Goal: Task Accomplishment & Management: Manage account settings

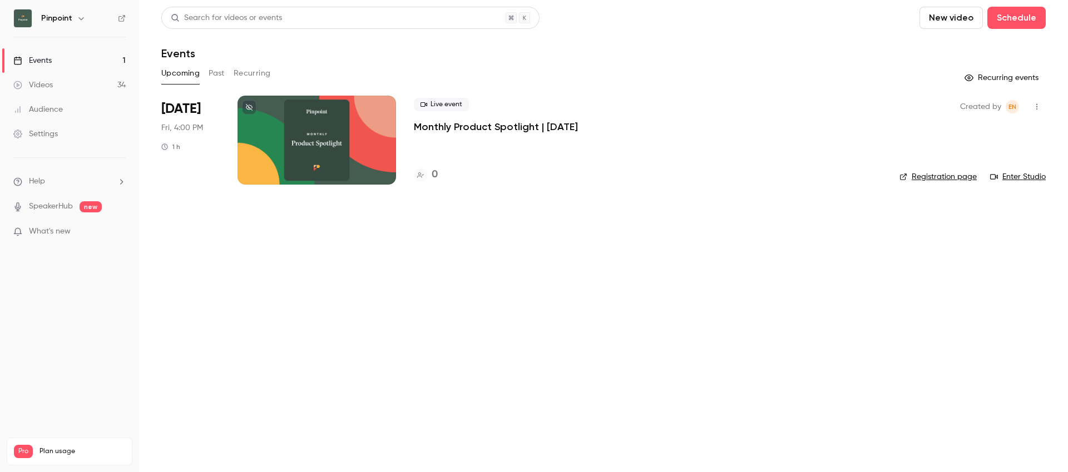
click at [34, 90] on div "Videos" at bounding box center [33, 85] width 40 height 11
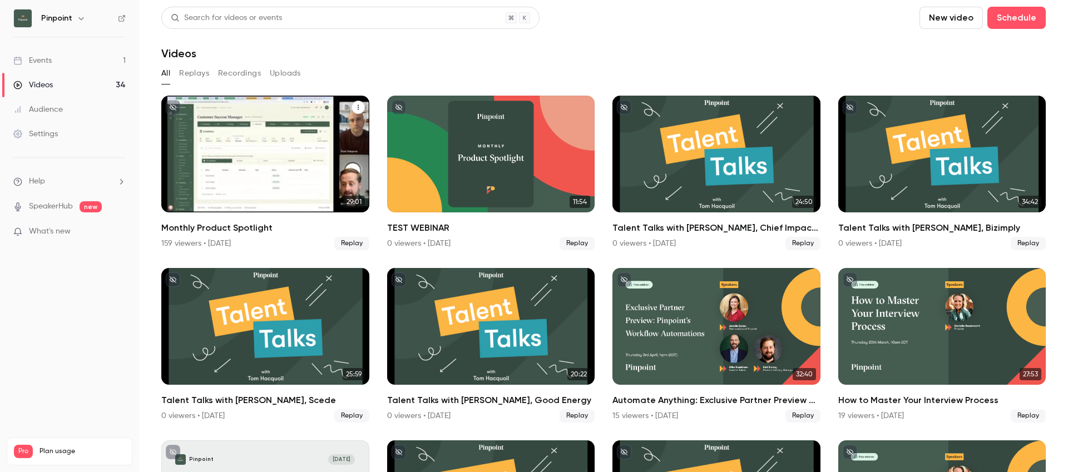
click at [259, 170] on div "Monthly Product Spotlight" at bounding box center [265, 154] width 208 height 117
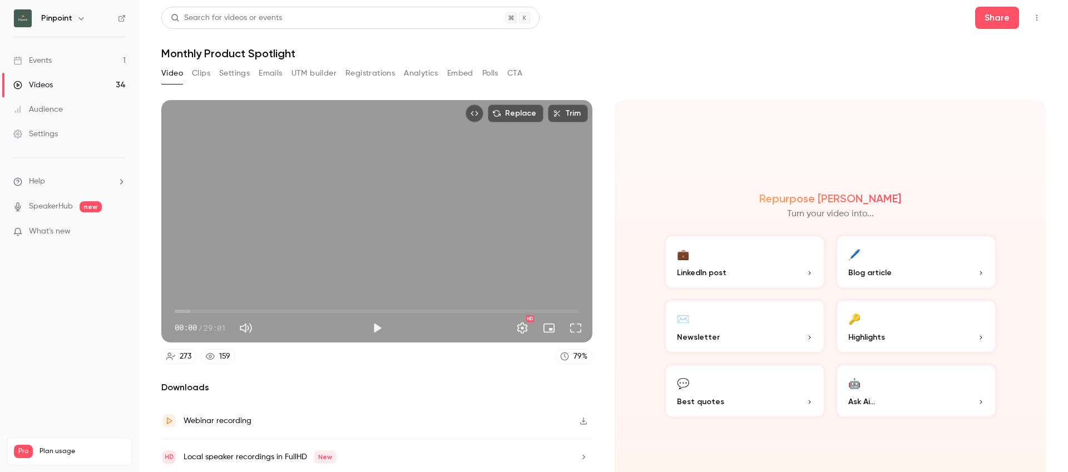
click at [48, 113] on div "Audience" at bounding box center [38, 109] width 50 height 11
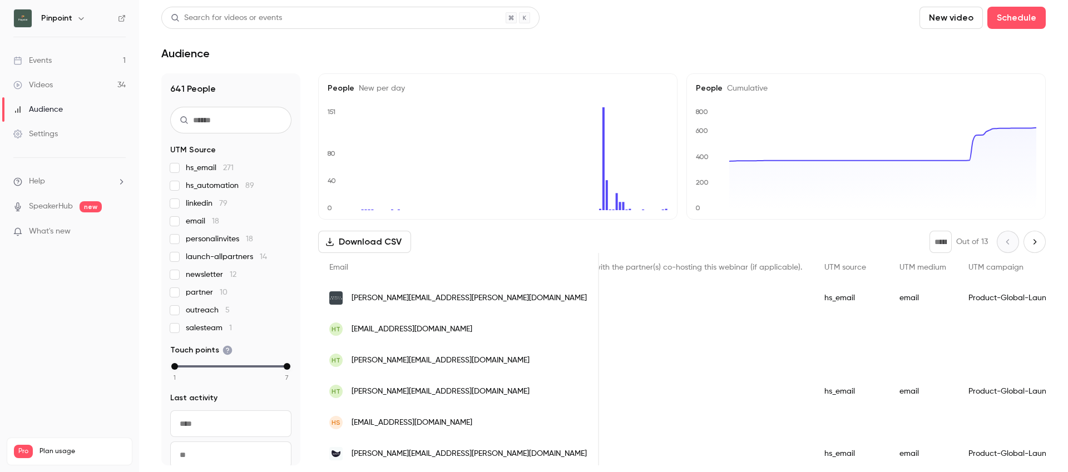
scroll to position [0, 1823]
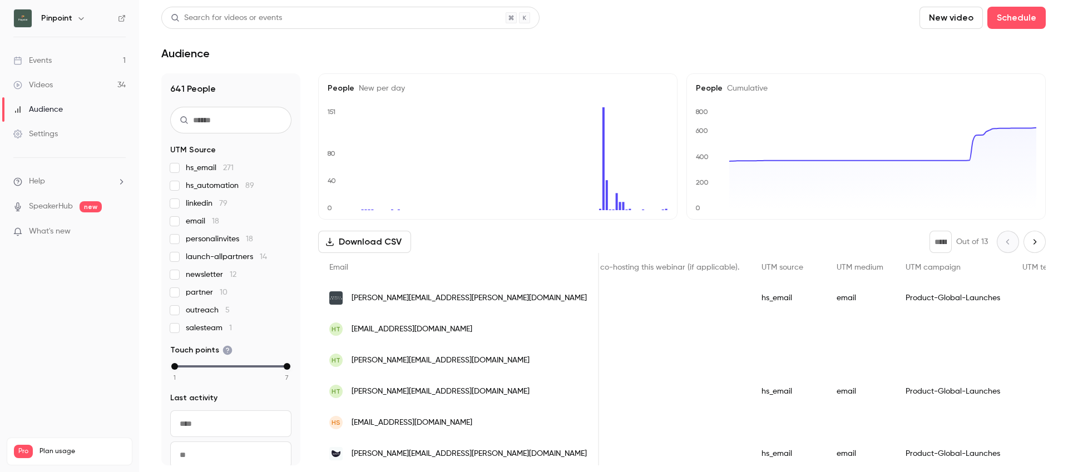
click at [66, 59] on link "Events 1" at bounding box center [69, 60] width 139 height 24
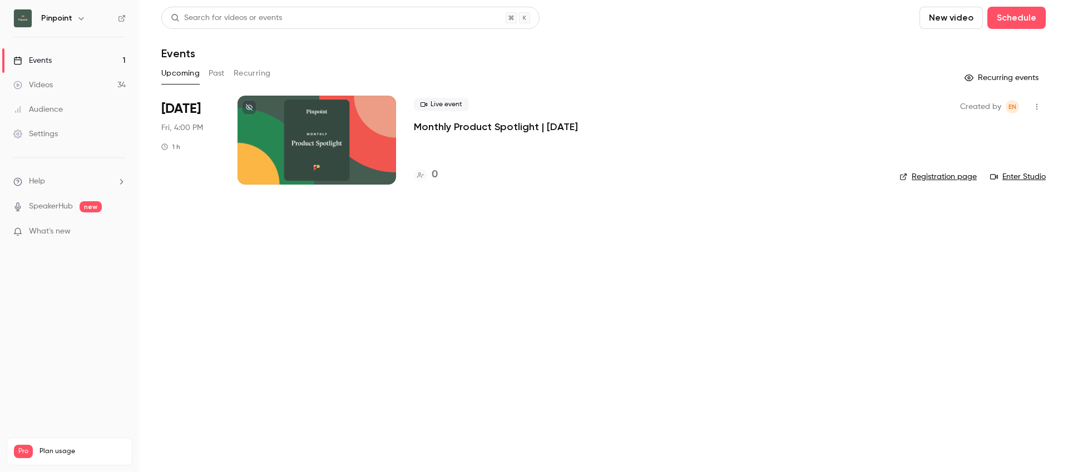
click at [58, 90] on link "Videos 34" at bounding box center [69, 85] width 139 height 24
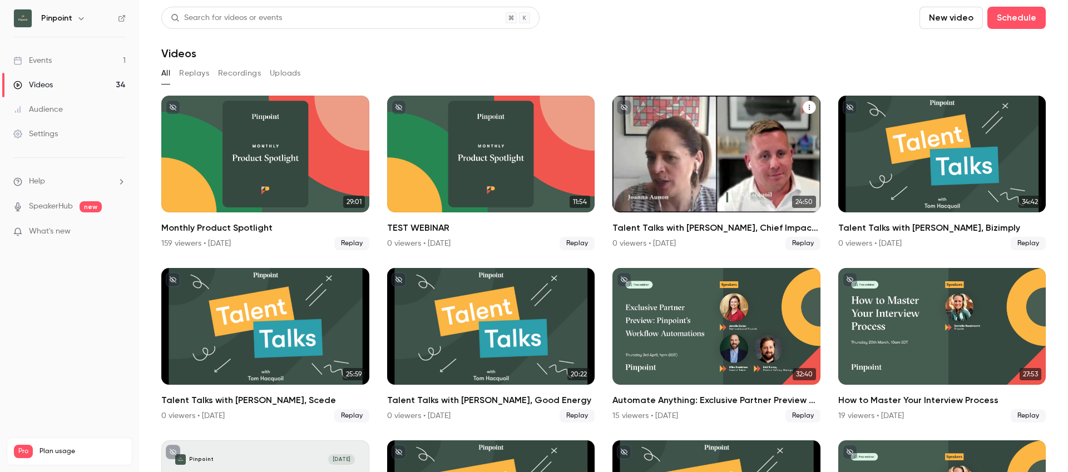
click at [806, 107] on icon "Talent Talks with Joanna, Chief Impact Officer at WiHTL & Diversity in Retail" at bounding box center [809, 107] width 7 height 7
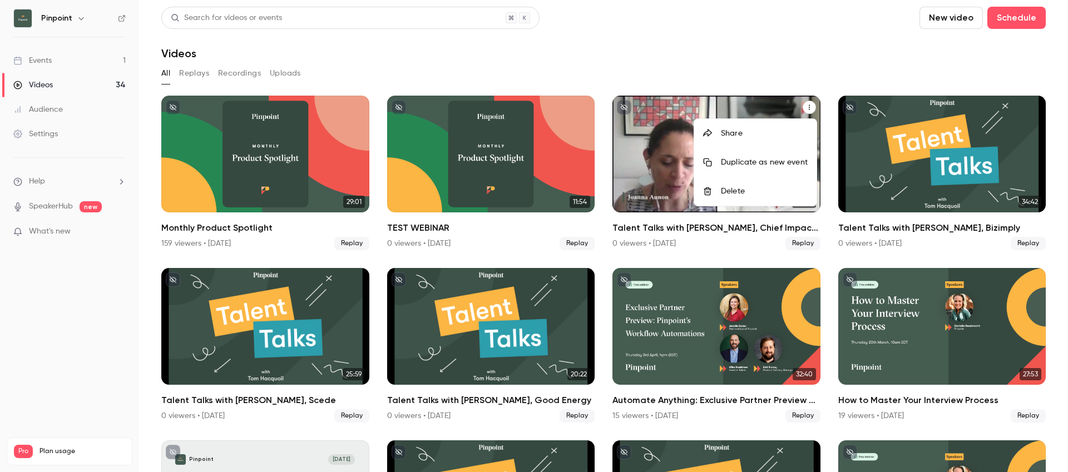
click at [772, 135] on div "Share" at bounding box center [764, 133] width 87 height 11
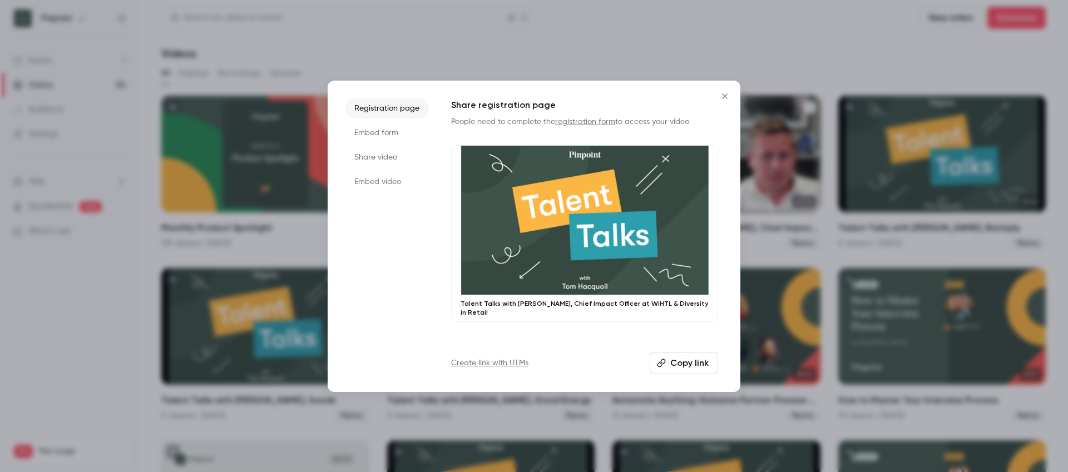
click at [679, 356] on button "Copy link" at bounding box center [684, 363] width 68 height 22
click at [719, 92] on icon "Close" at bounding box center [724, 96] width 13 height 9
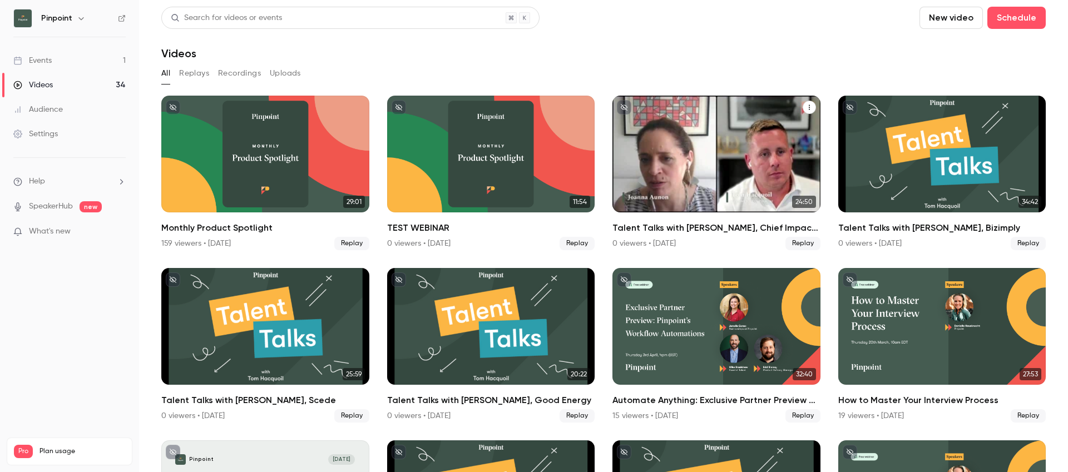
click at [677, 165] on div "Talent Talks with Joanna, Chief Impact Officer at WiHTL & Diversity in Retail" at bounding box center [717, 154] width 208 height 117
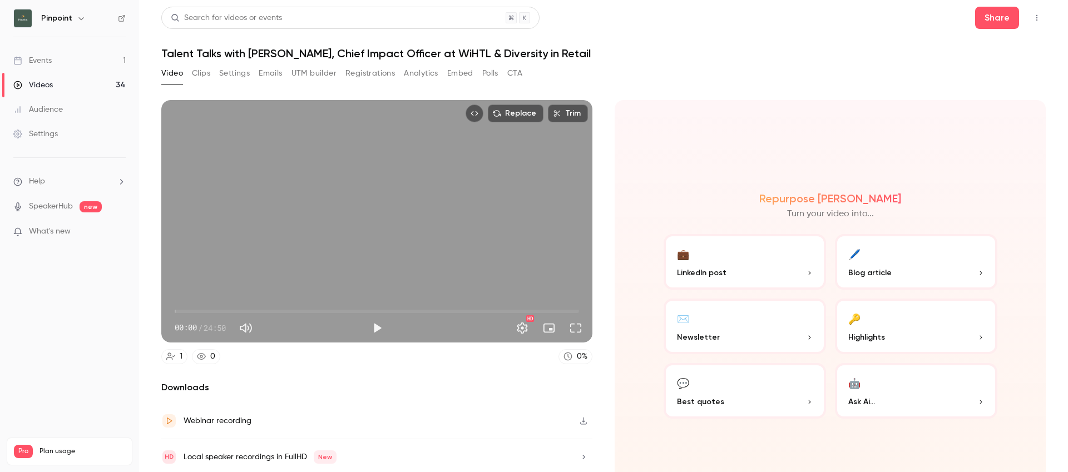
click at [377, 75] on button "Registrations" at bounding box center [371, 74] width 50 height 18
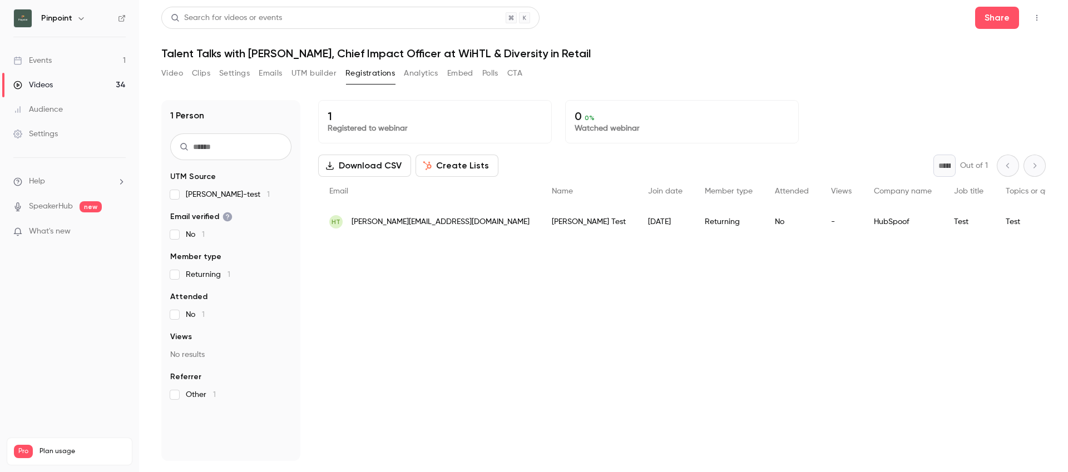
click at [244, 75] on button "Settings" at bounding box center [234, 74] width 31 height 18
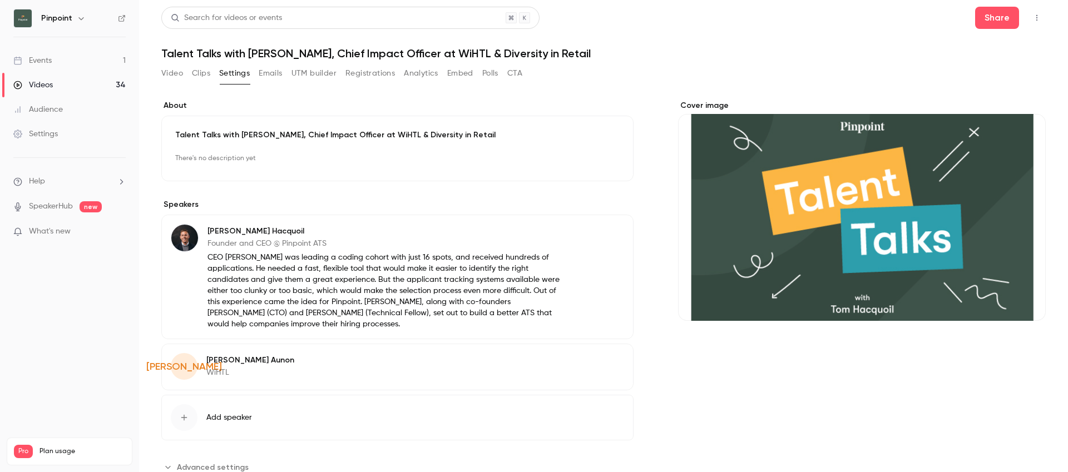
scroll to position [31, 0]
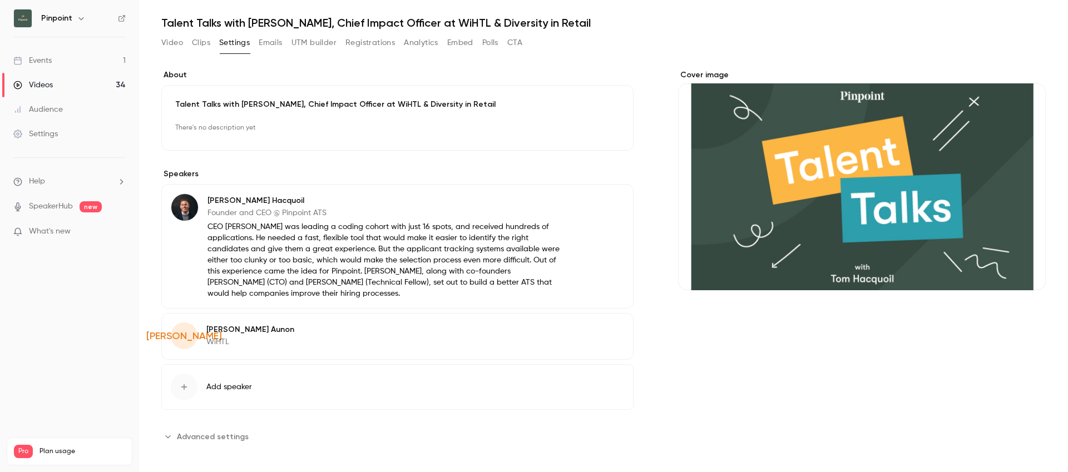
click at [217, 435] on span "Advanced settings" at bounding box center [213, 437] width 72 height 12
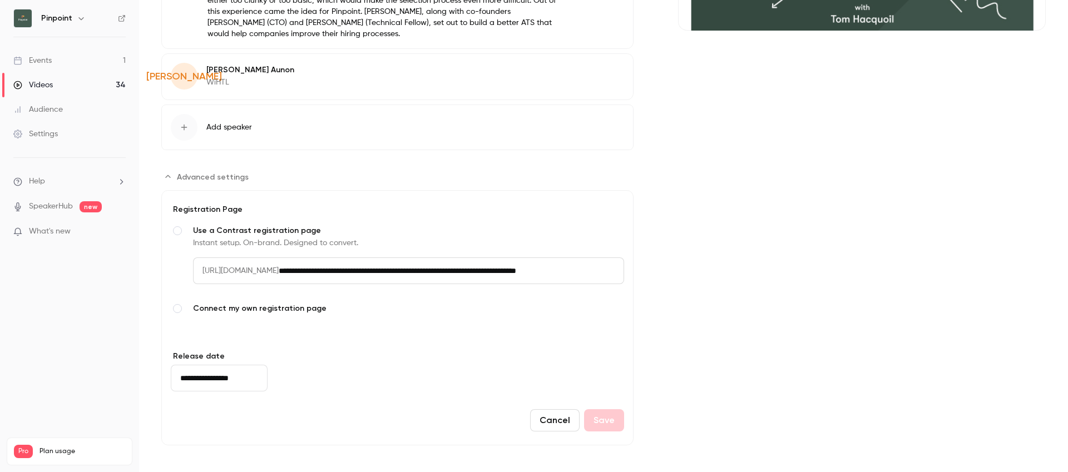
scroll to position [0, 0]
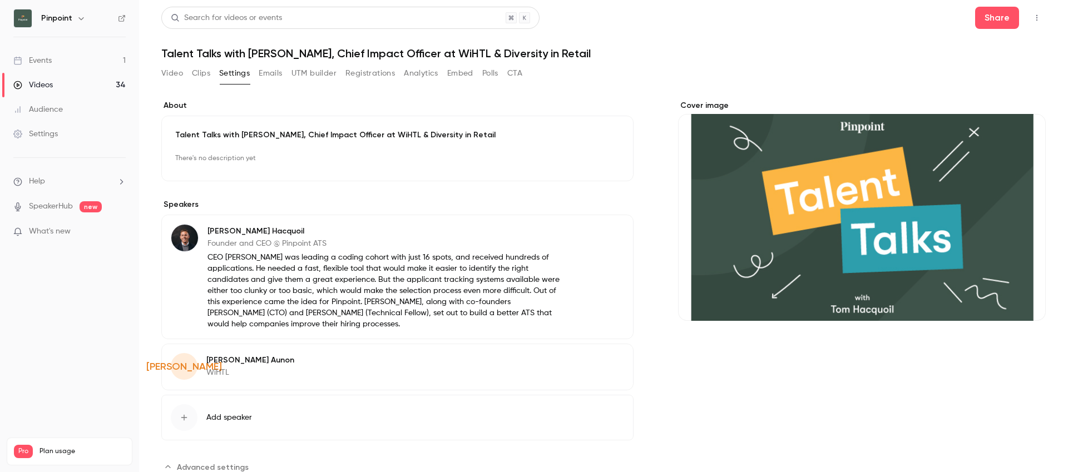
click at [362, 71] on button "Registrations" at bounding box center [371, 74] width 50 height 18
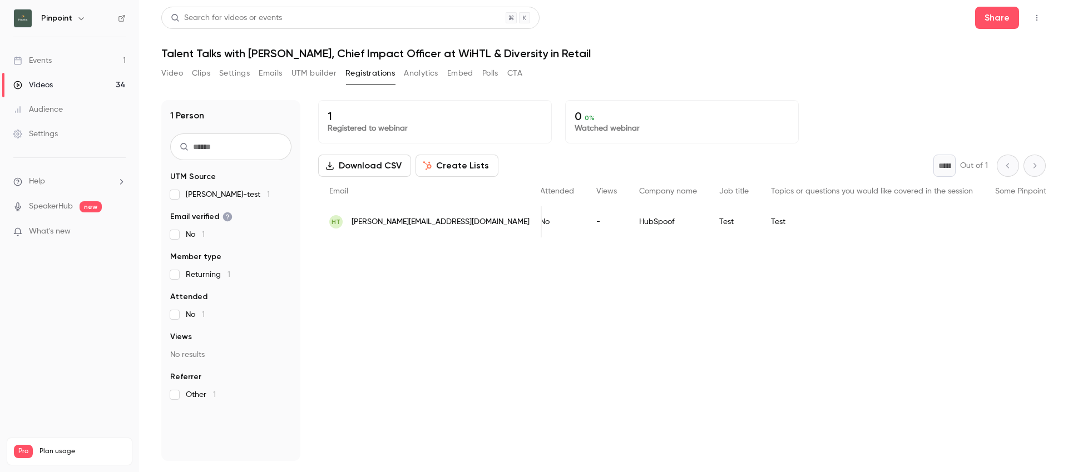
scroll to position [0, 237]
click at [172, 74] on button "Video" at bounding box center [172, 74] width 22 height 18
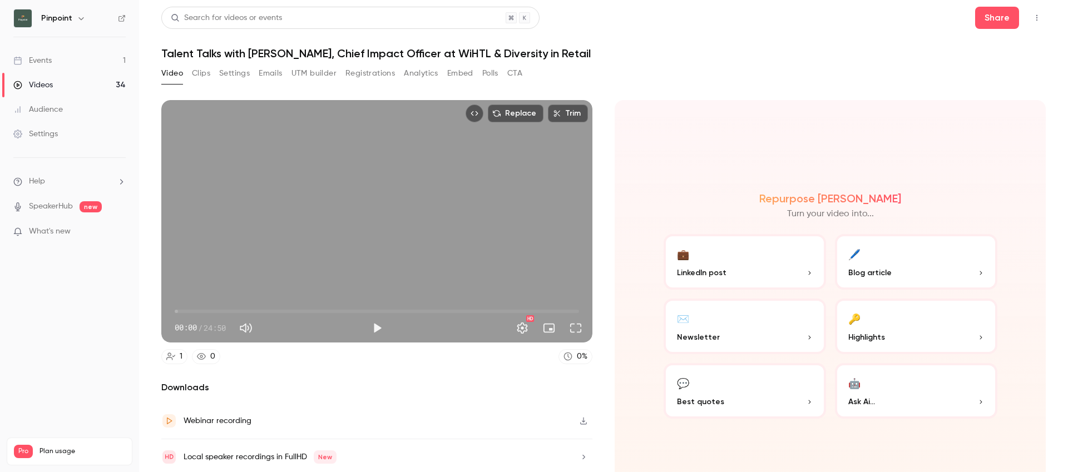
click at [197, 74] on button "Clips" at bounding box center [201, 74] width 18 height 18
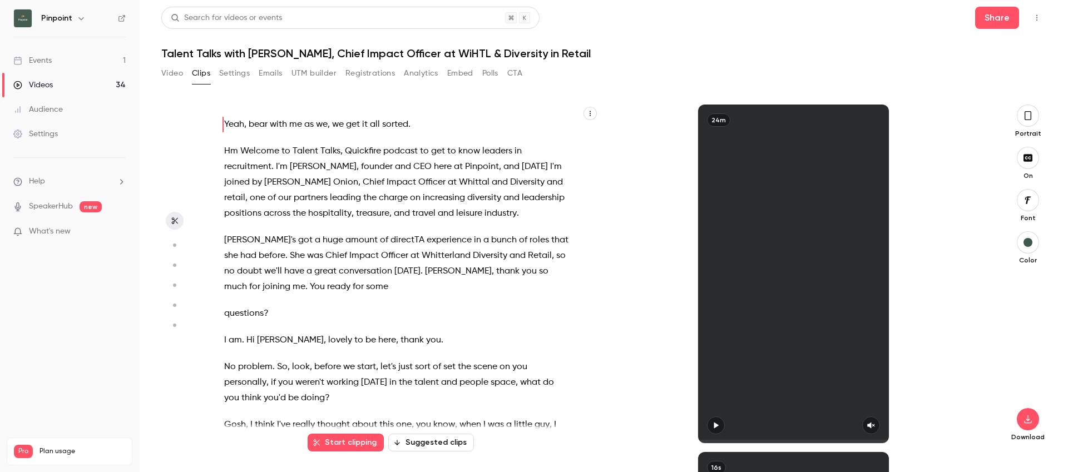
click at [230, 76] on button "Settings" at bounding box center [234, 74] width 31 height 18
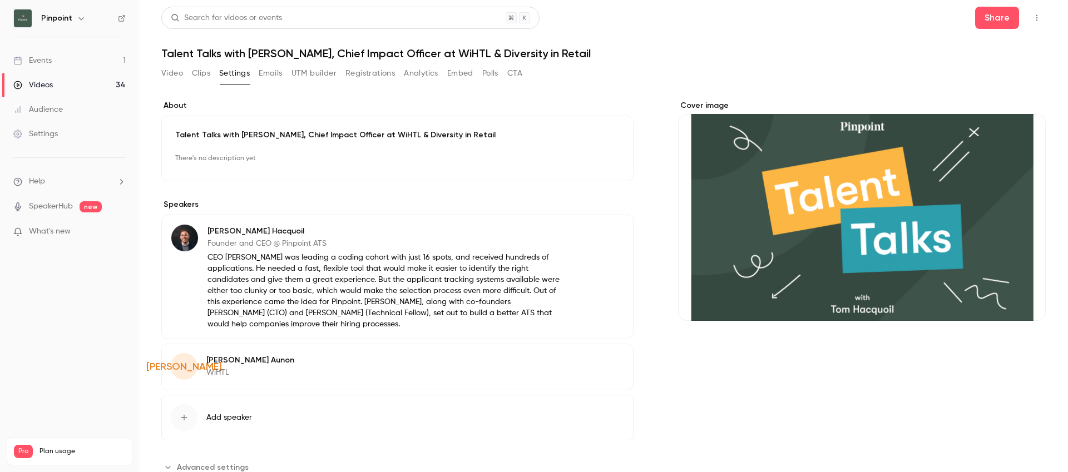
click at [264, 74] on button "Emails" at bounding box center [270, 74] width 23 height 18
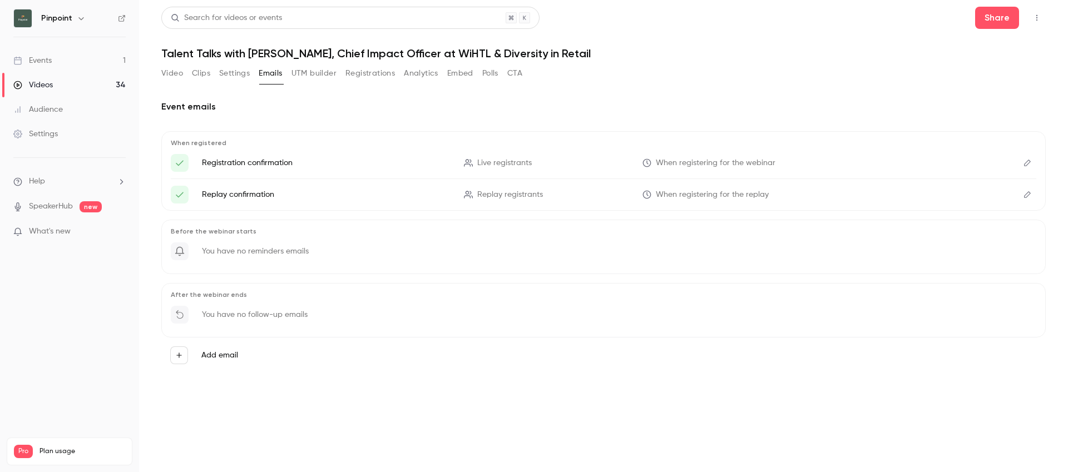
click at [363, 75] on button "Registrations" at bounding box center [371, 74] width 50 height 18
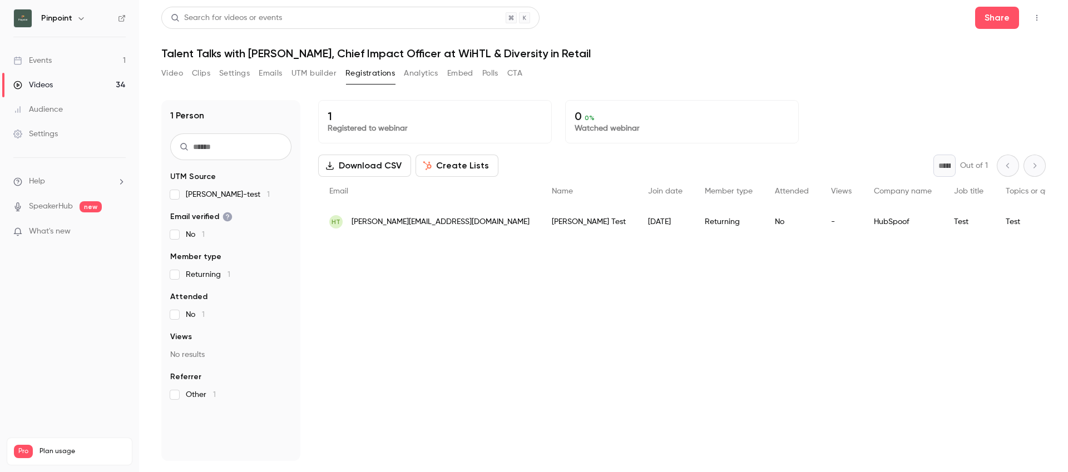
click at [226, 77] on button "Settings" at bounding box center [234, 74] width 31 height 18
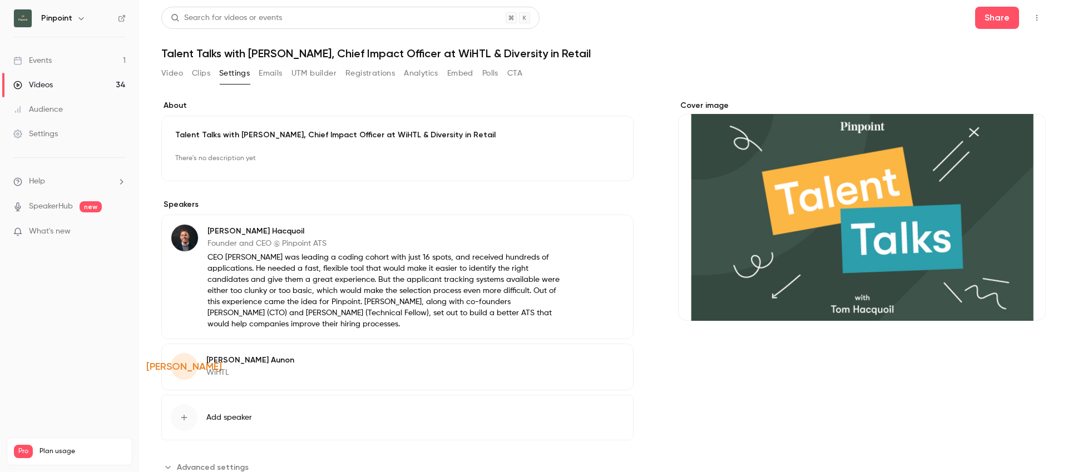
scroll to position [31, 0]
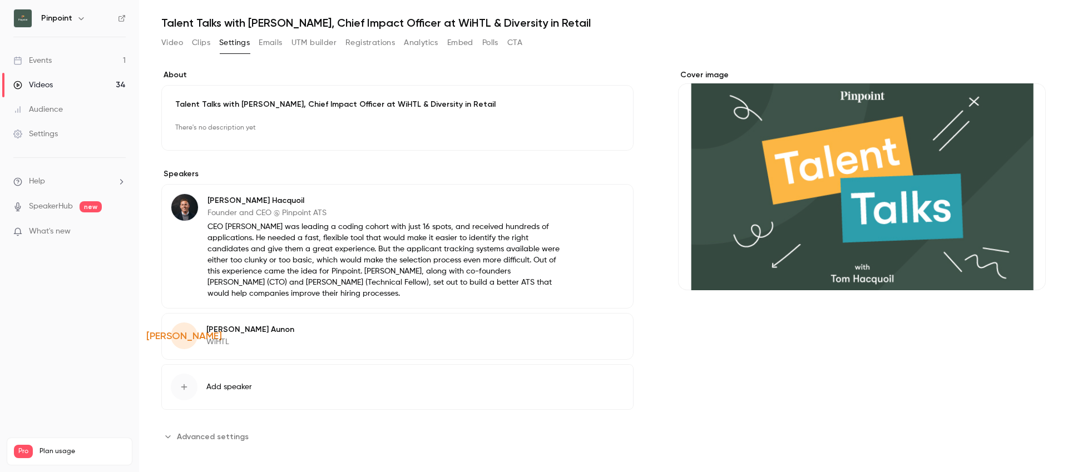
click at [223, 433] on span "Advanced settings" at bounding box center [213, 437] width 72 height 12
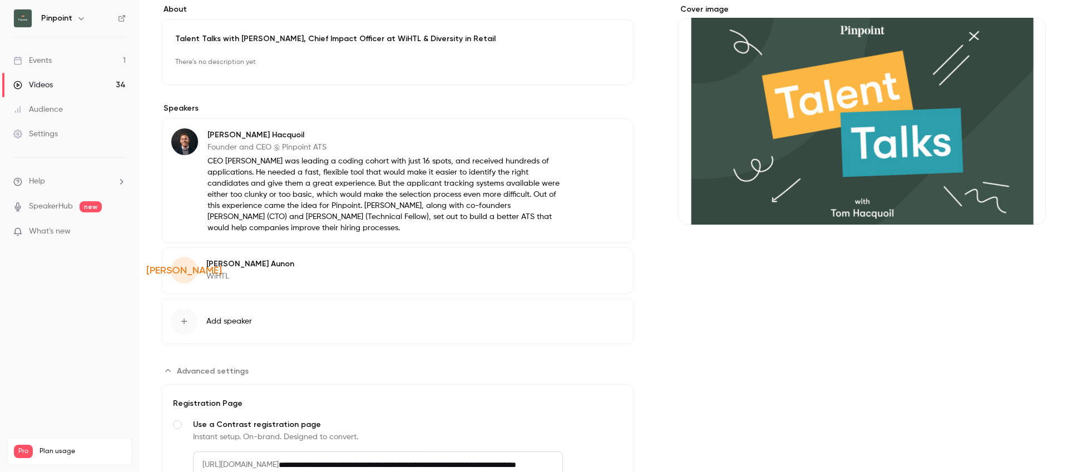
scroll to position [0, 0]
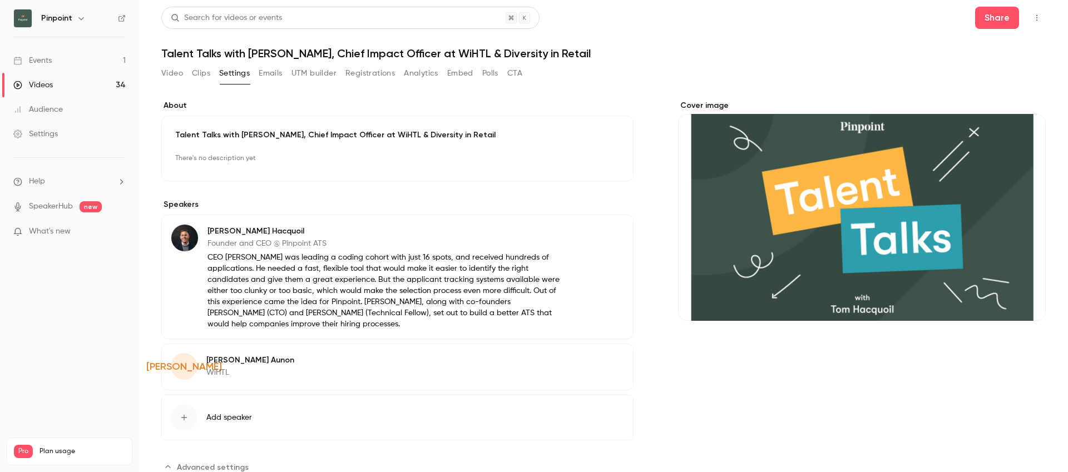
click at [46, 139] on div "Settings" at bounding box center [35, 134] width 45 height 11
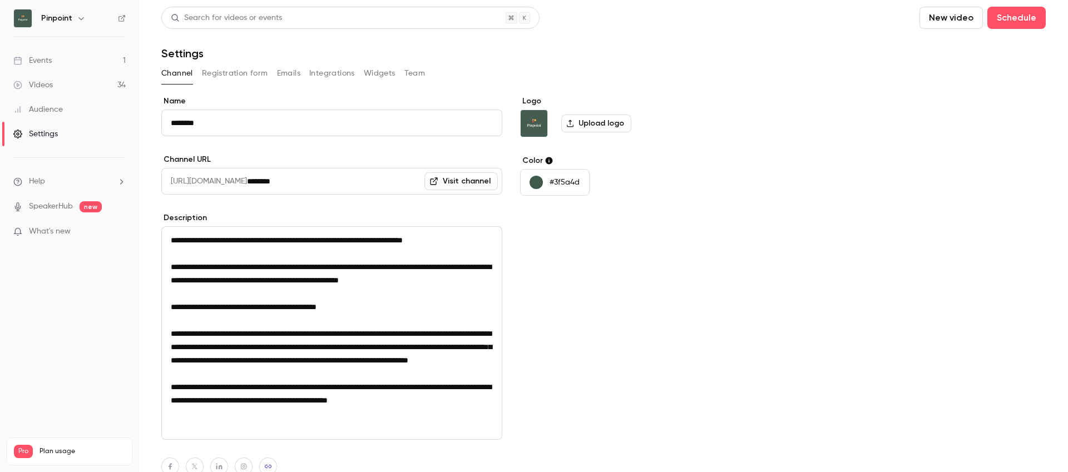
click at [244, 78] on button "Registration form" at bounding box center [235, 74] width 66 height 18
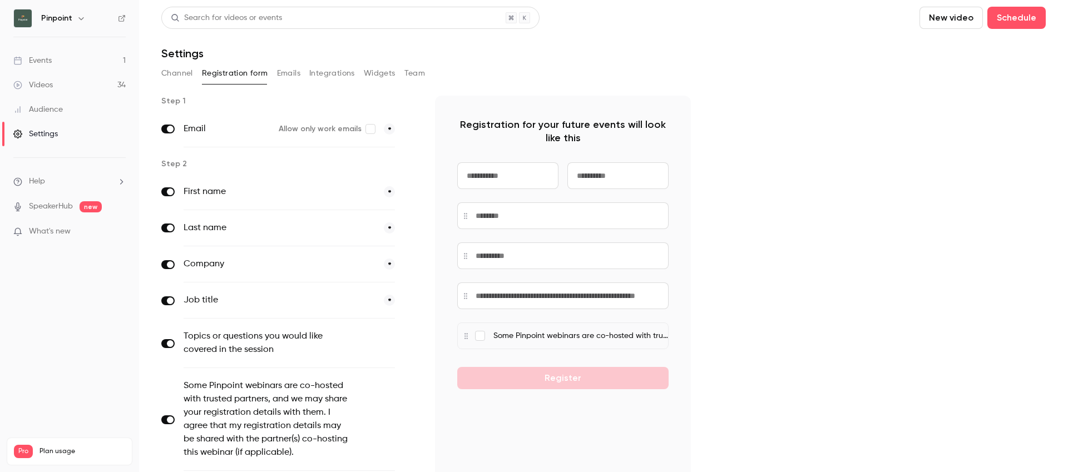
click at [56, 58] on link "Events 1" at bounding box center [69, 60] width 139 height 24
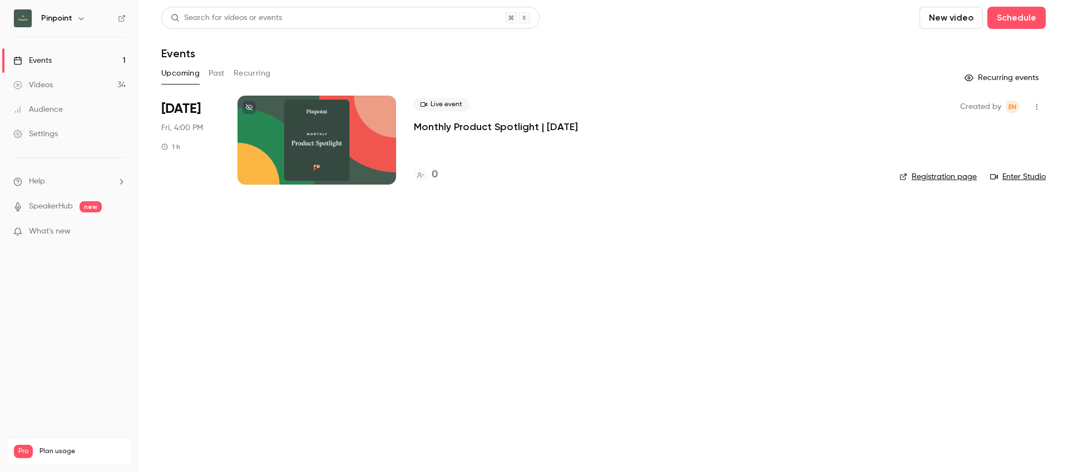
click at [52, 90] on div "Videos" at bounding box center [33, 85] width 40 height 11
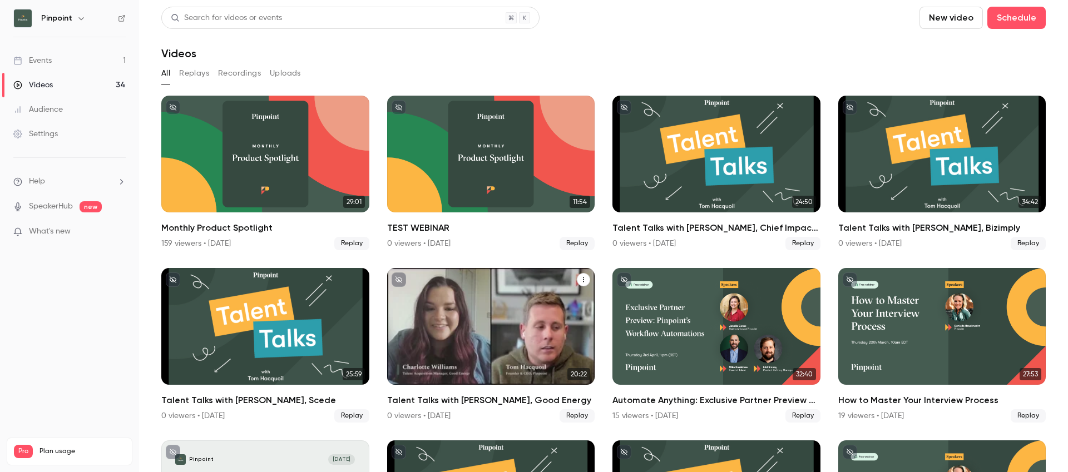
scroll to position [147, 0]
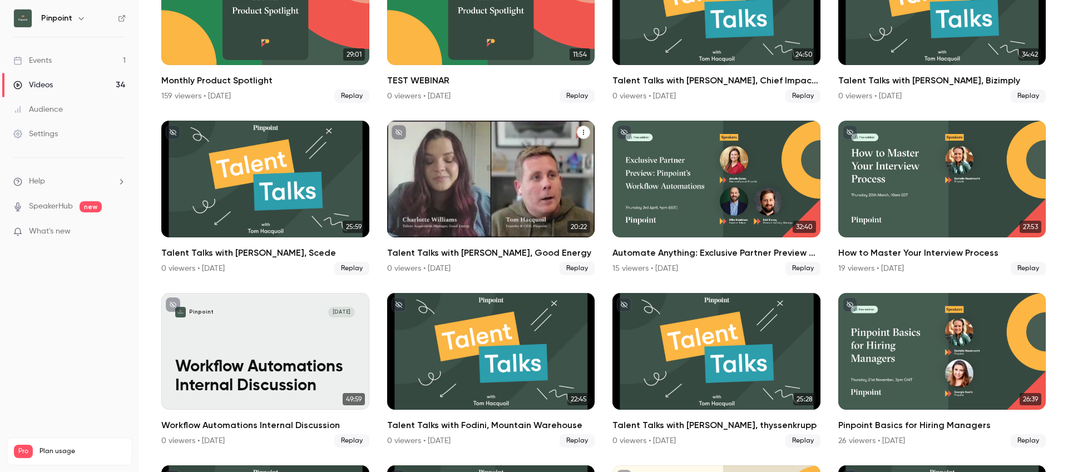
click at [491, 172] on div "Talent Talks with Charlotte Williams, Good Energy" at bounding box center [491, 179] width 208 height 117
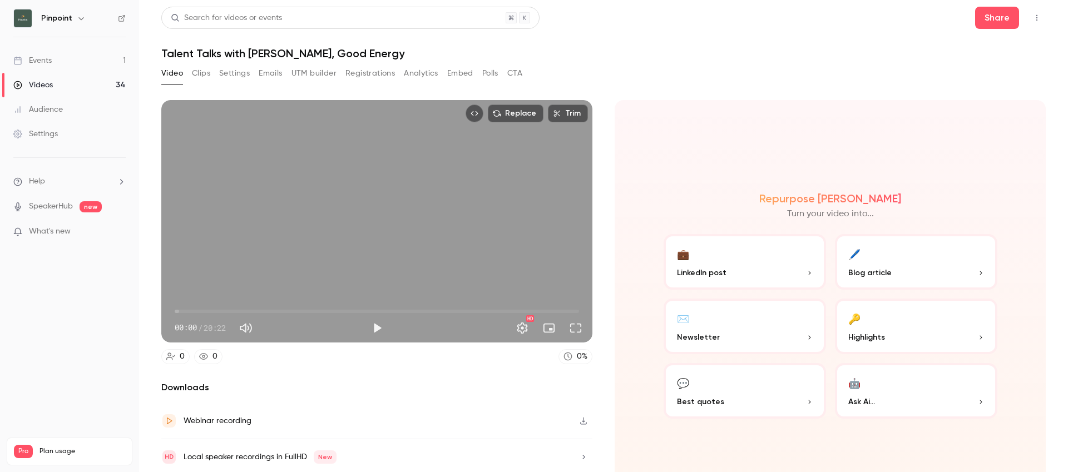
click at [365, 74] on button "Registrations" at bounding box center [371, 74] width 50 height 18
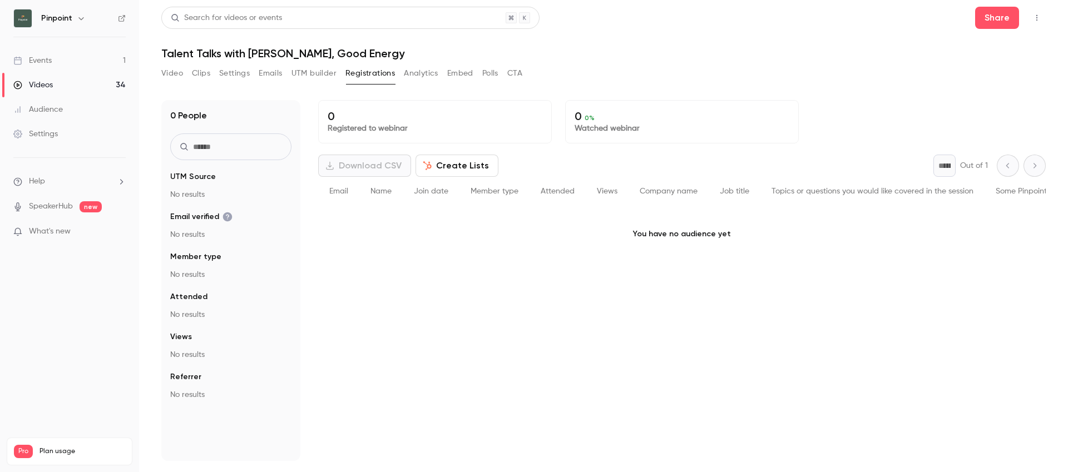
click at [174, 72] on button "Video" at bounding box center [172, 74] width 22 height 18
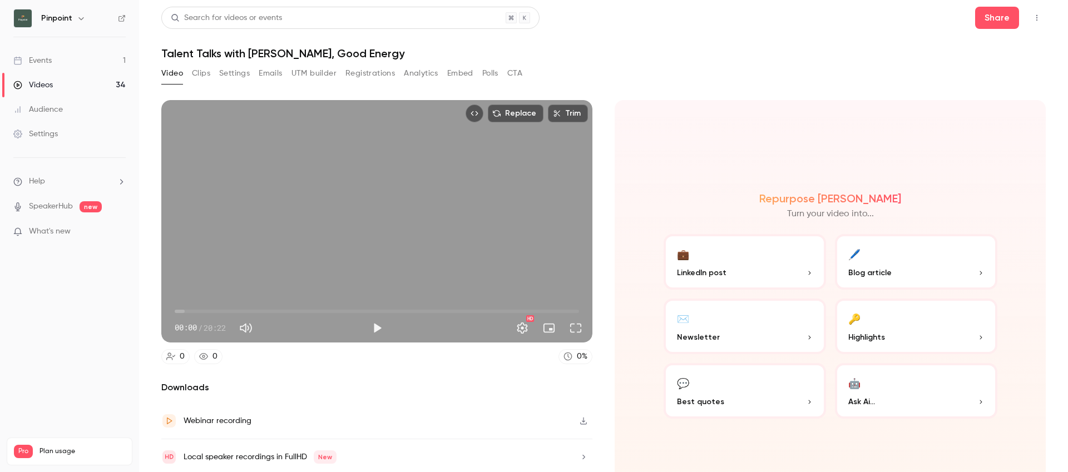
scroll to position [39, 0]
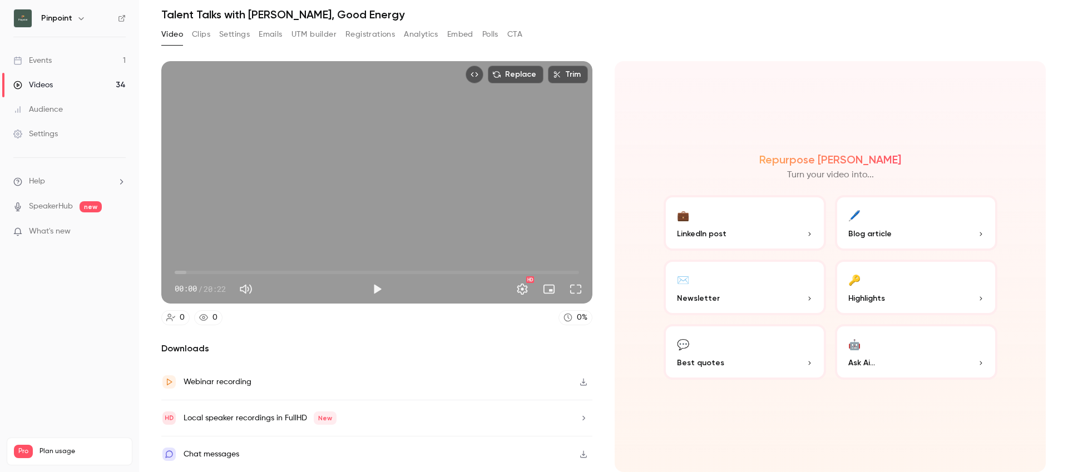
drag, startPoint x: 239, startPoint y: 32, endPoint x: 235, endPoint y: 62, distance: 29.7
click at [239, 32] on button "Settings" at bounding box center [234, 35] width 31 height 18
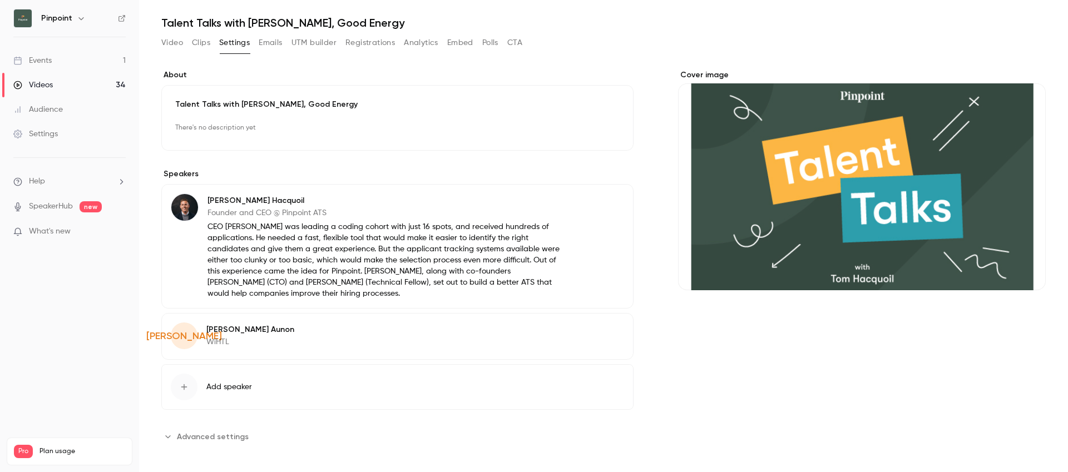
click at [230, 431] on span "Advanced settings" at bounding box center [213, 437] width 72 height 12
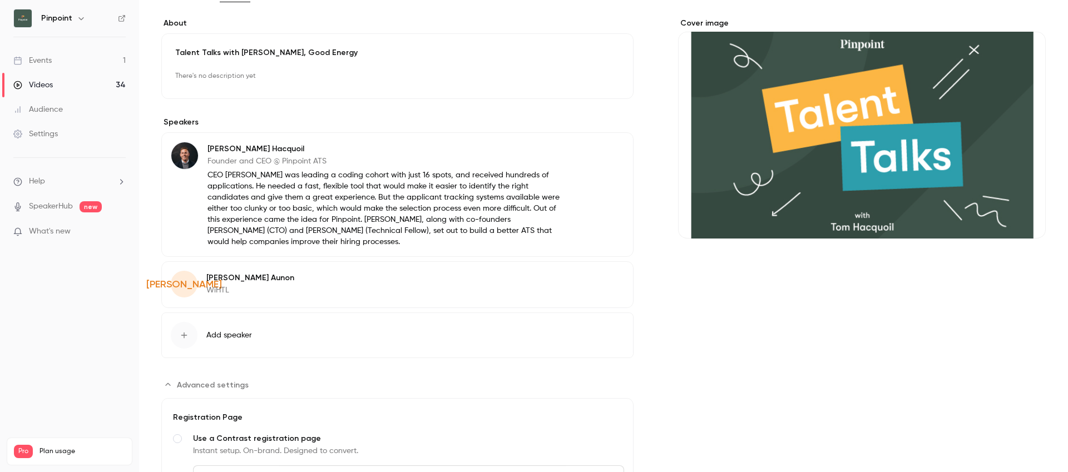
scroll to position [0, 0]
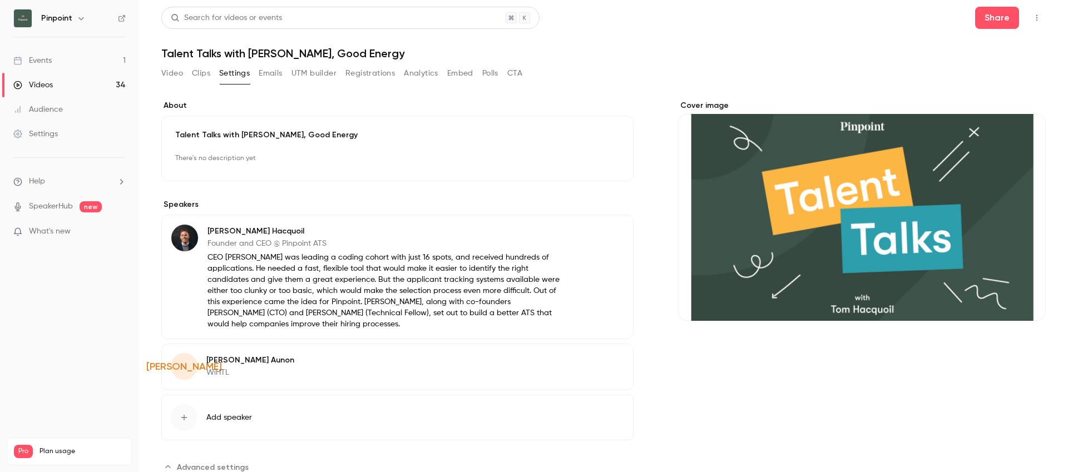
click at [16, 19] on img at bounding box center [23, 18] width 18 height 18
click at [129, 16] on nav "Pinpoint Events 1 Videos 34 Audience Settings Help SpeakerHub new What's new Pr…" at bounding box center [69, 236] width 139 height 472
click at [125, 21] on icon at bounding box center [122, 18] width 8 height 8
click at [1035, 14] on icon "Top Bar Actions" at bounding box center [1037, 18] width 9 height 8
click at [52, 353] on div at bounding box center [534, 236] width 1068 height 472
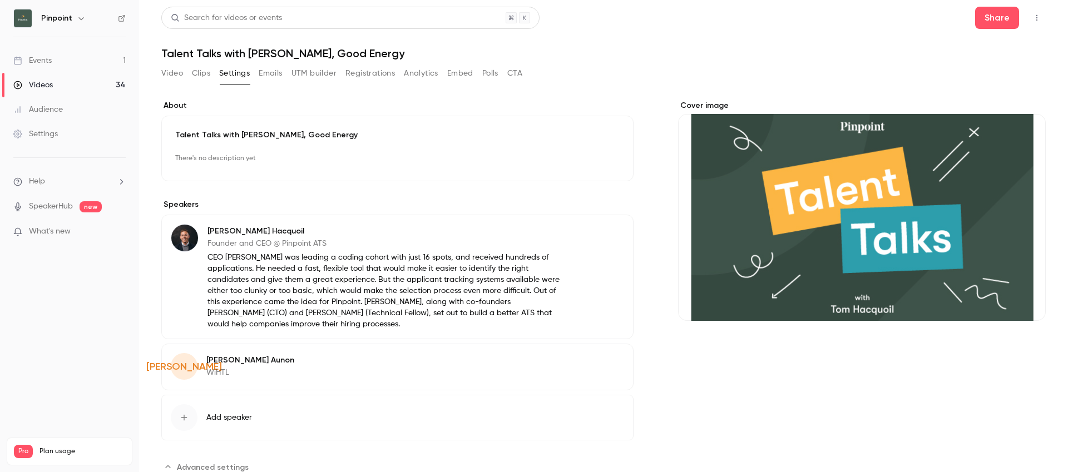
click at [47, 136] on div "Settings" at bounding box center [35, 134] width 45 height 11
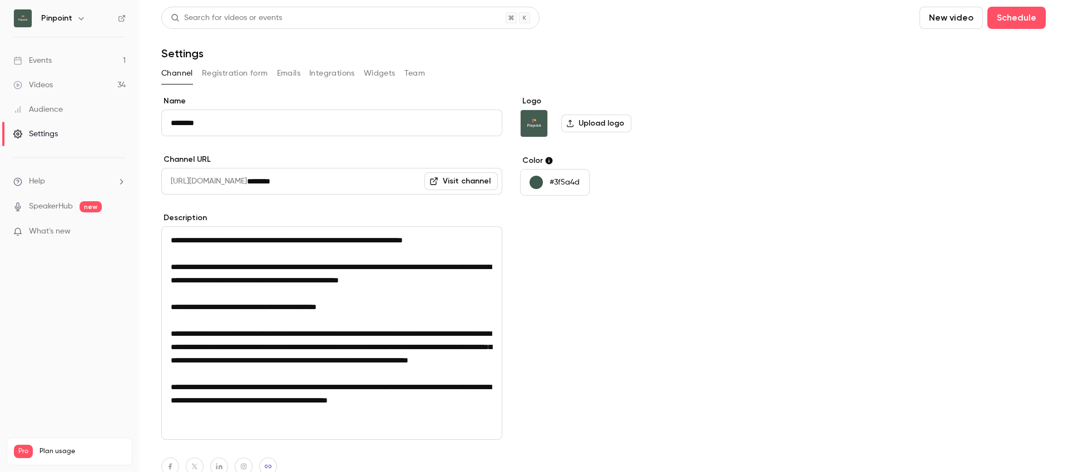
scroll to position [79, 0]
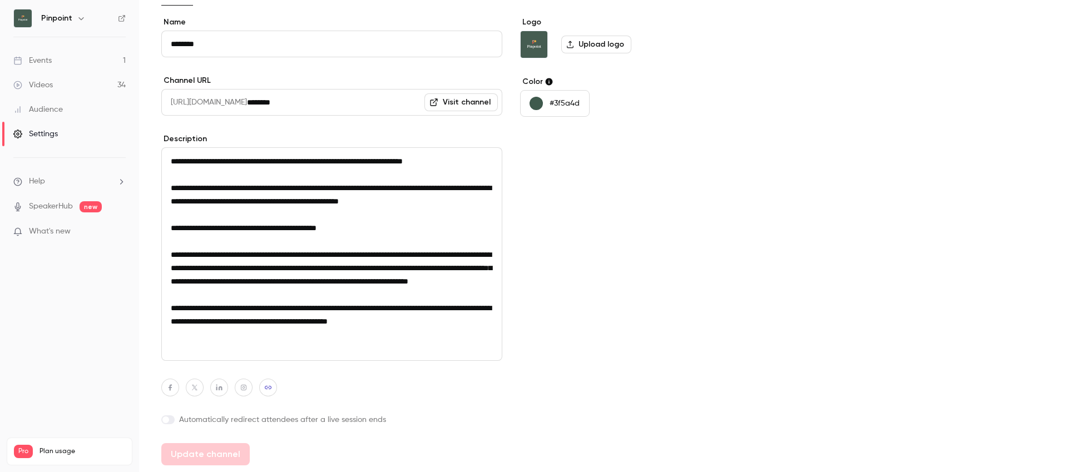
click at [43, 176] on span "Help" at bounding box center [37, 182] width 16 height 12
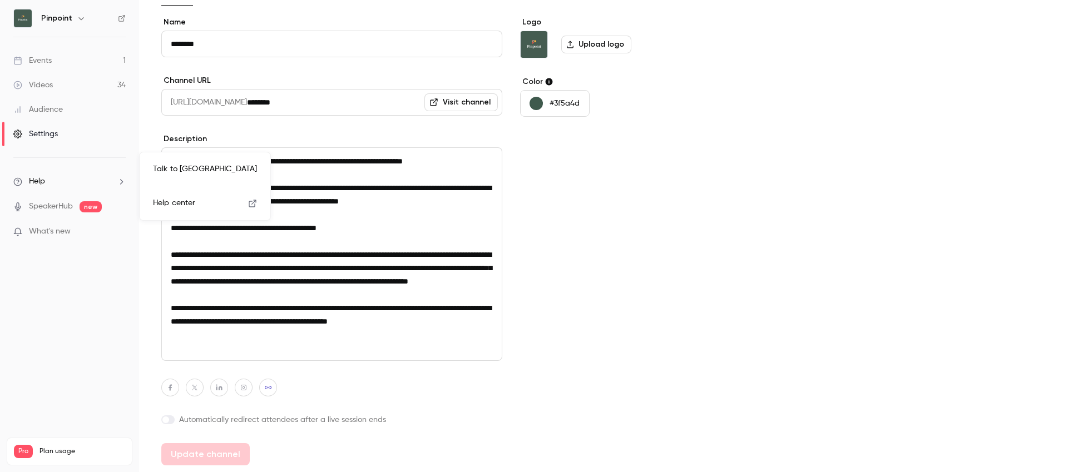
click at [223, 175] on link "Talk to [GEOGRAPHIC_DATA]" at bounding box center [205, 169] width 122 height 29
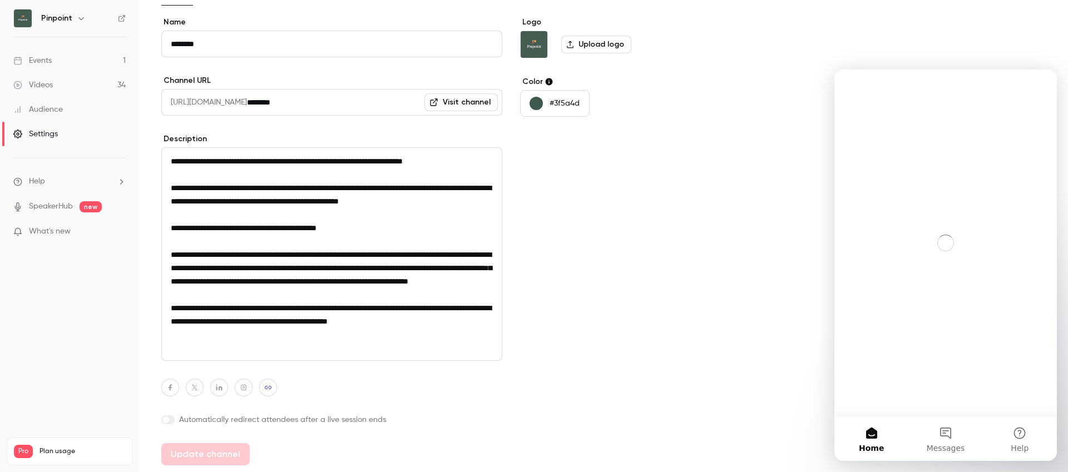
scroll to position [0, 0]
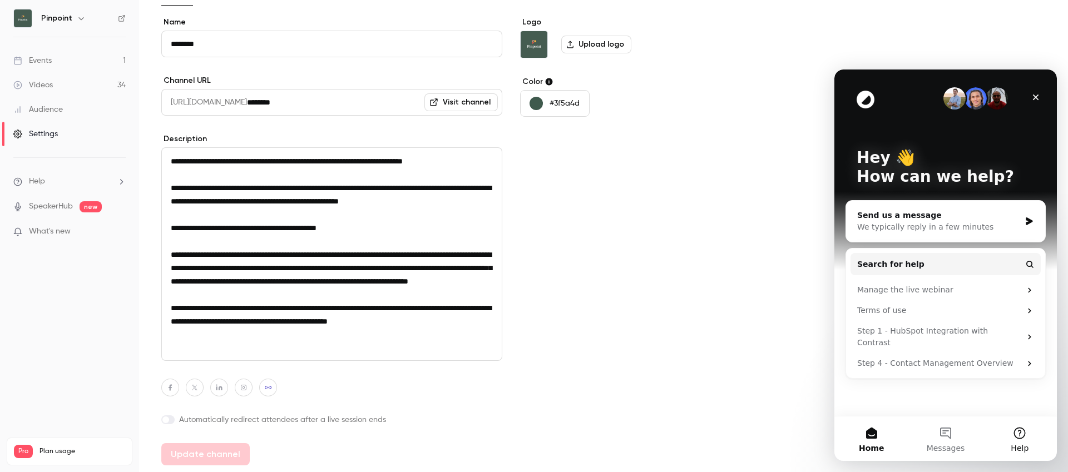
click at [1015, 426] on button "Help" at bounding box center [1020, 439] width 74 height 45
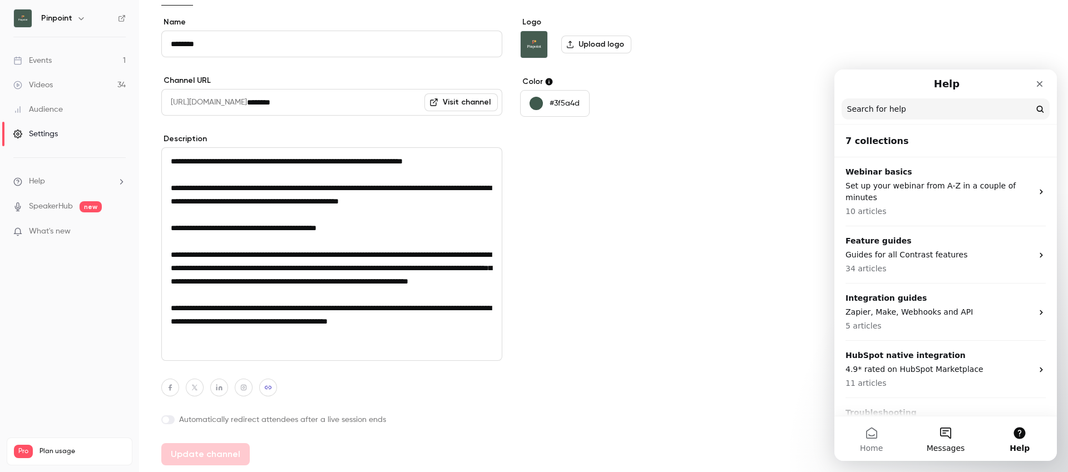
click at [948, 426] on button "Messages" at bounding box center [946, 439] width 74 height 45
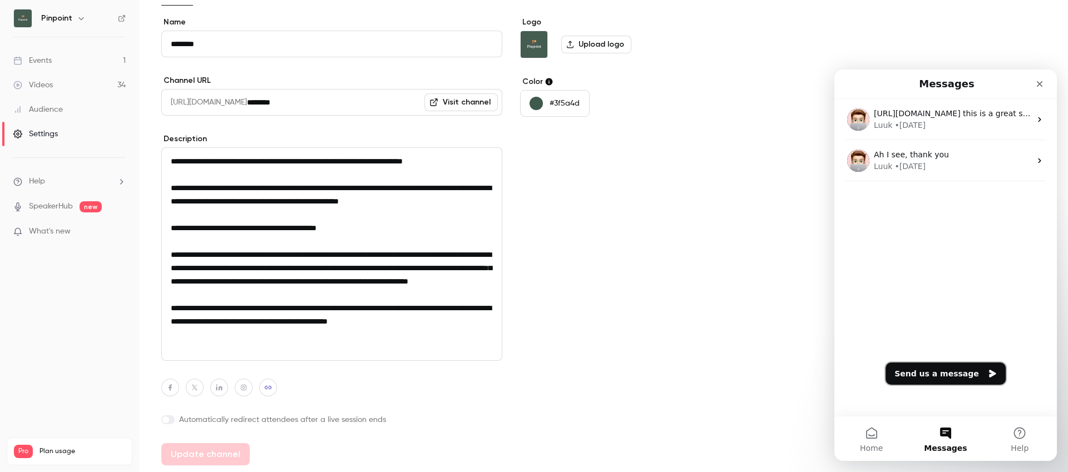
click at [940, 375] on button "Send us a message" at bounding box center [946, 374] width 120 height 22
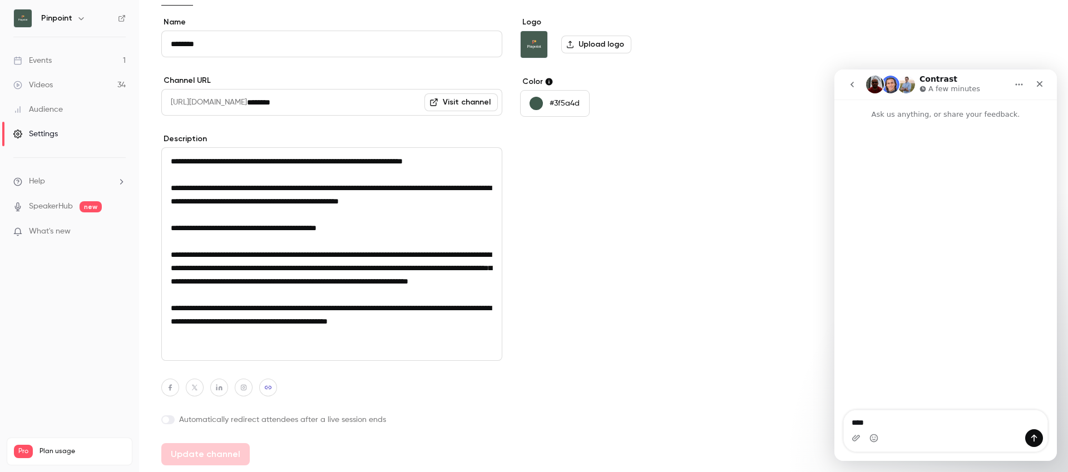
type textarea "*****"
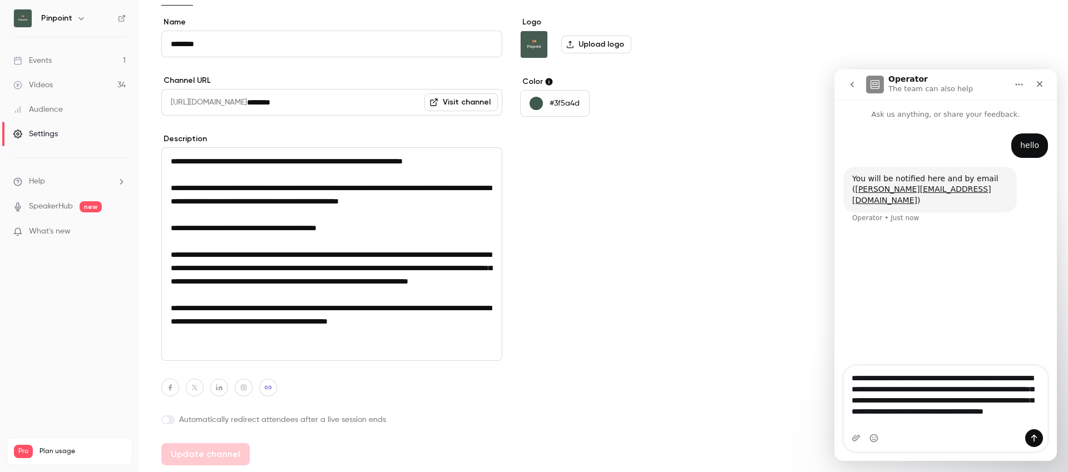
click at [889, 381] on textarea "**********" at bounding box center [946, 397] width 204 height 63
click at [856, 378] on textarea "**********" at bounding box center [946, 397] width 204 height 63
click at [976, 421] on textarea "**********" at bounding box center [946, 392] width 204 height 75
click at [884, 412] on textarea "**********" at bounding box center [946, 392] width 204 height 75
drag, startPoint x: 975, startPoint y: 421, endPoint x: 954, endPoint y: 418, distance: 20.7
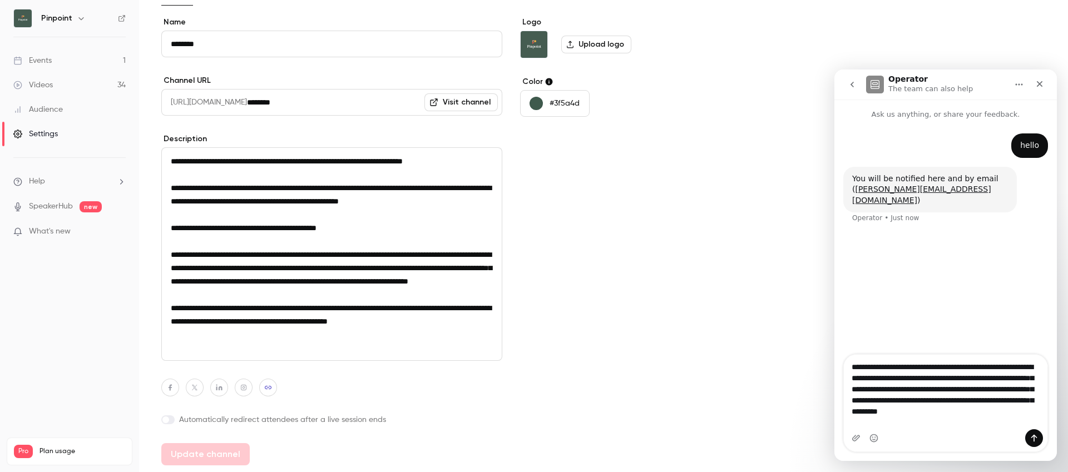
click at [975, 421] on textarea "**********" at bounding box center [946, 392] width 204 height 75
click at [887, 426] on textarea "**********" at bounding box center [946, 392] width 204 height 75
type textarea "**********"
drag, startPoint x: 954, startPoint y: 424, endPoint x: 814, endPoint y: 345, distance: 161.4
click at [835, 345] on html "**********" at bounding box center [946, 266] width 223 height 392
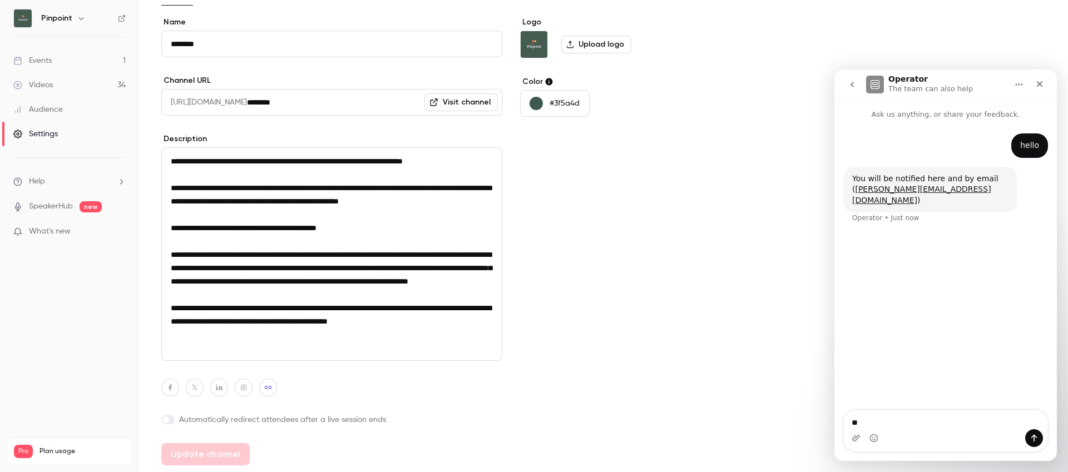
type textarea "***"
type textarea "**********"
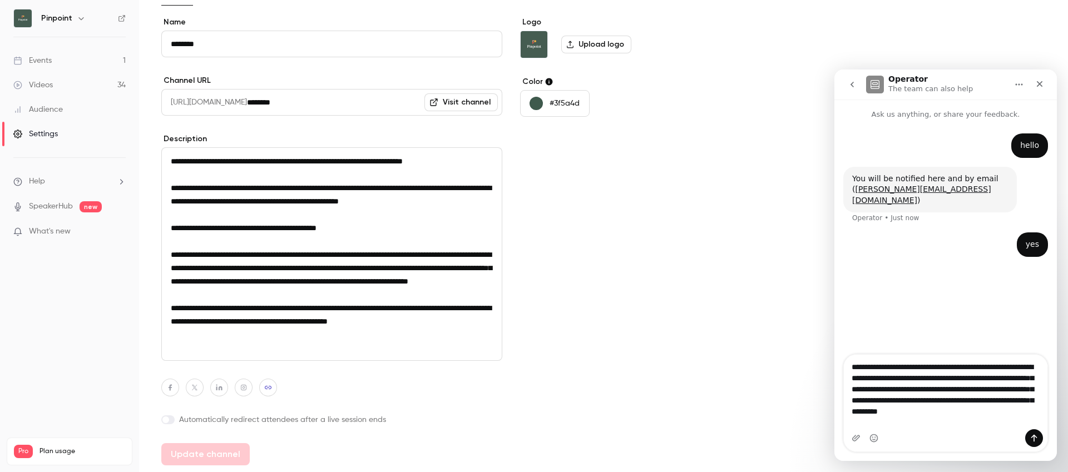
click at [974, 425] on textarea "**********" at bounding box center [946, 392] width 204 height 75
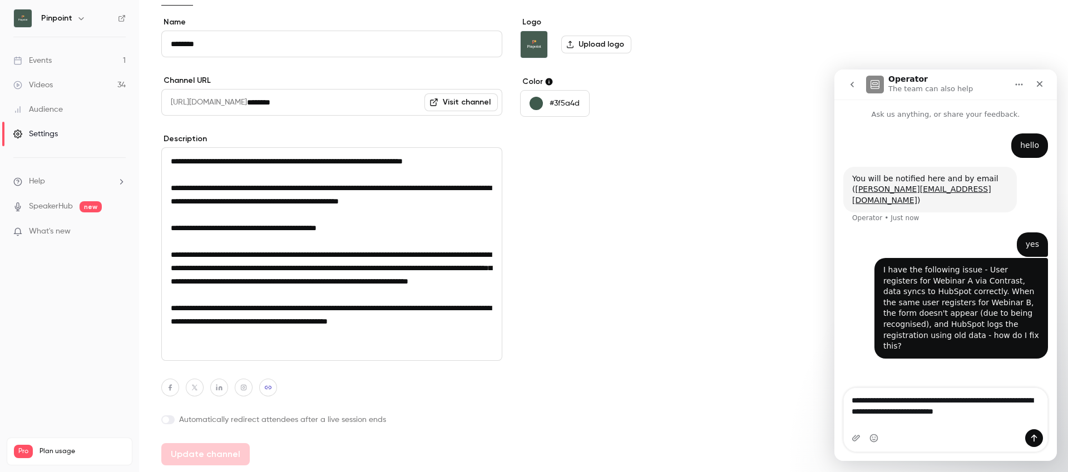
type textarea "**********"
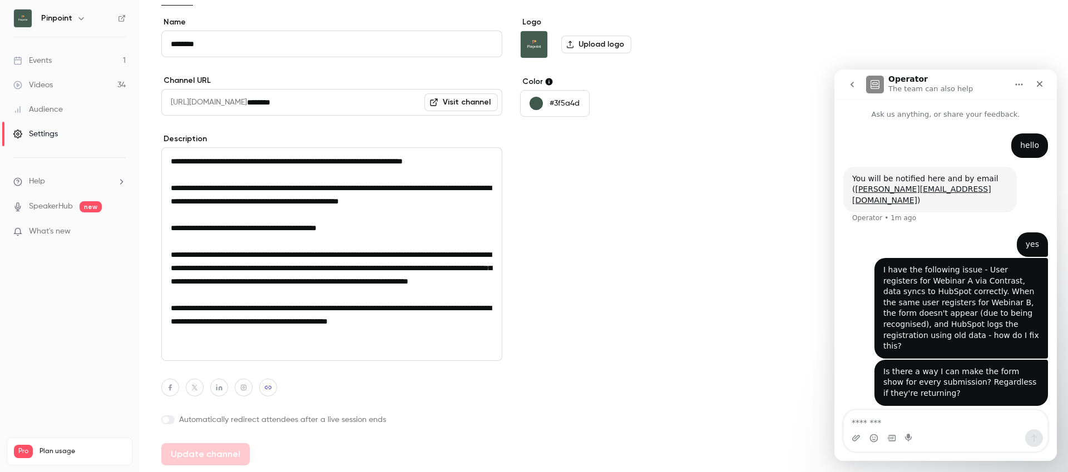
click at [48, 84] on div "Videos" at bounding box center [33, 85] width 40 height 11
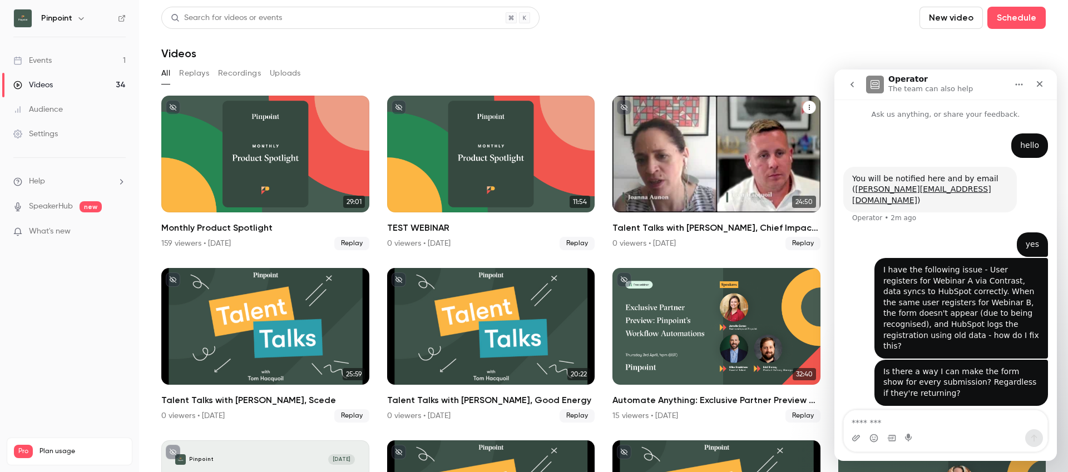
click at [674, 132] on div "Talent Talks with Joanna, Chief Impact Officer at WiHTL & Diversity in Retail" at bounding box center [717, 154] width 208 height 117
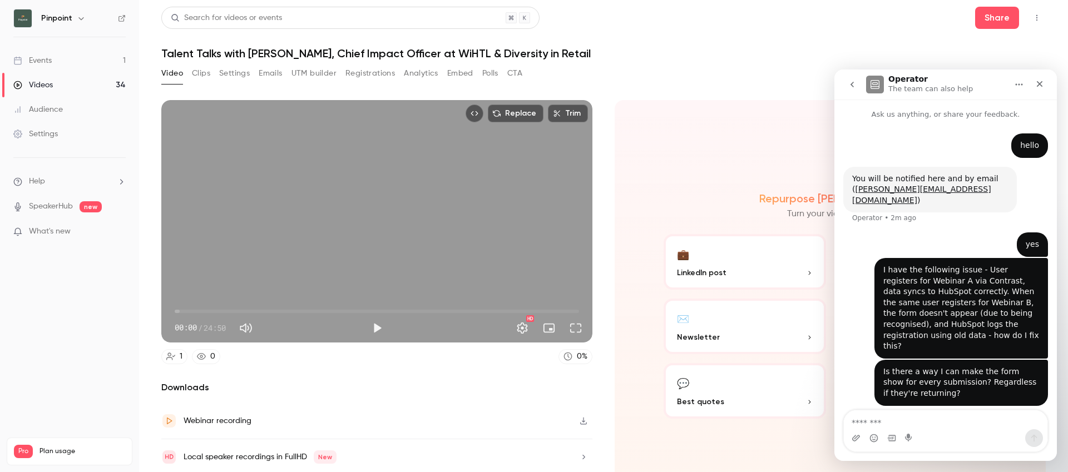
click at [359, 73] on button "Registrations" at bounding box center [371, 74] width 50 height 18
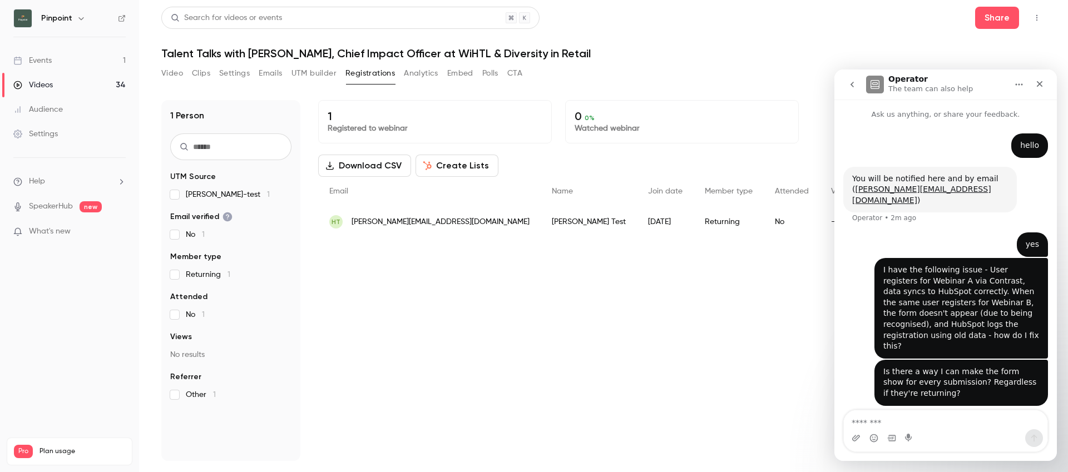
click at [48, 59] on div "Events" at bounding box center [32, 60] width 38 height 11
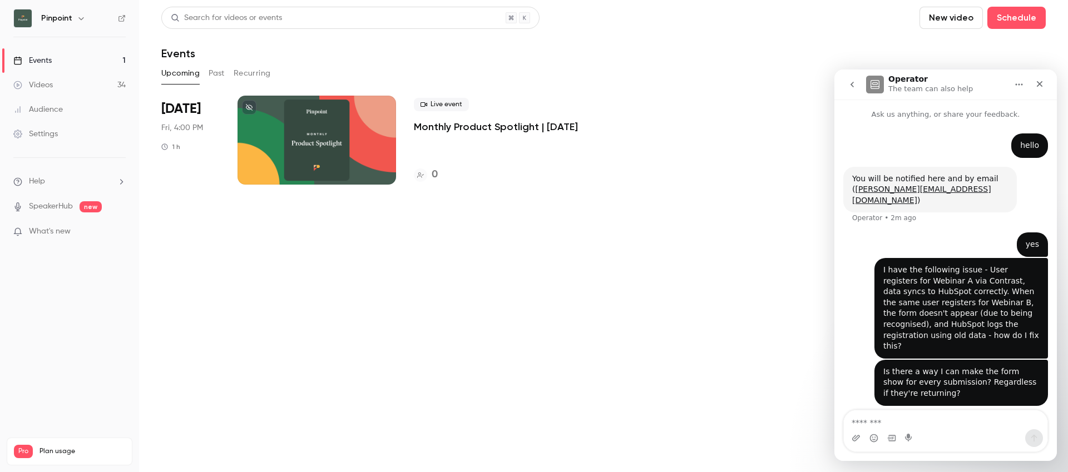
click at [71, 87] on link "Videos 34" at bounding box center [69, 85] width 139 height 24
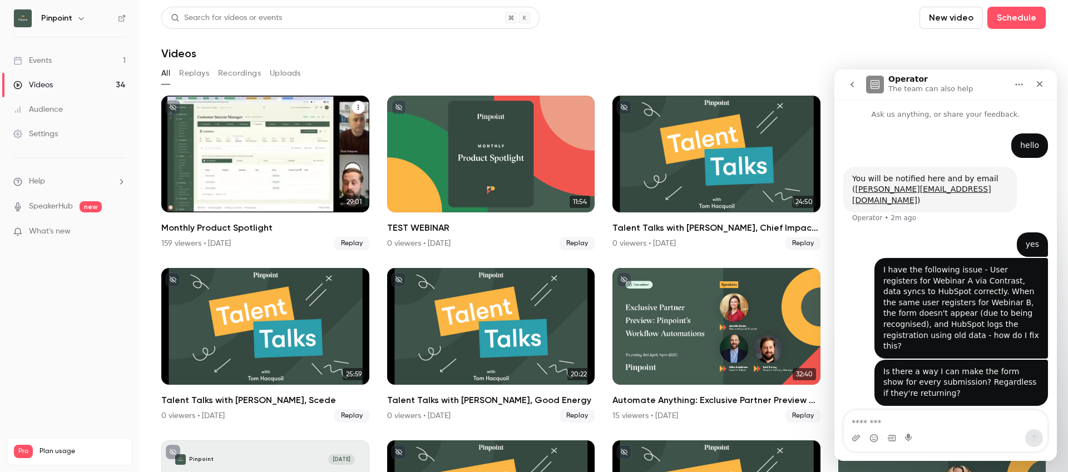
click at [360, 109] on icon "Monthly Product Spotlight" at bounding box center [358, 107] width 7 height 7
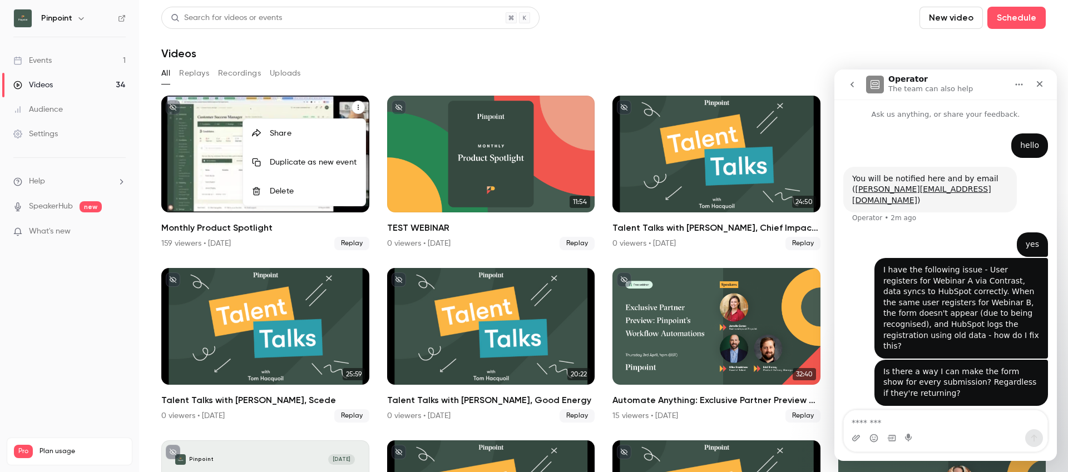
click at [316, 136] on div "Share" at bounding box center [313, 133] width 87 height 11
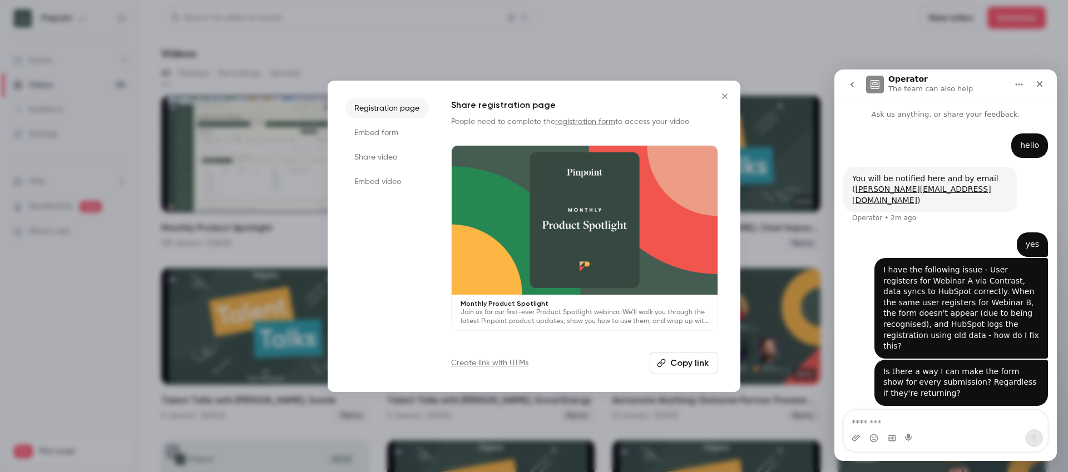
click at [683, 360] on button "Copy link" at bounding box center [684, 363] width 68 height 22
click at [513, 364] on link "Create link with UTMs" at bounding box center [489, 363] width 77 height 11
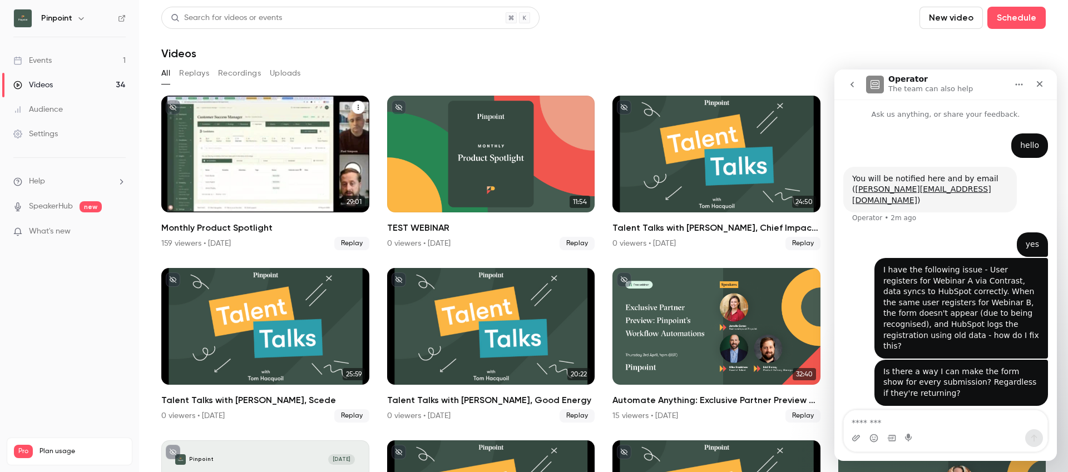
click at [359, 111] on button "Monthly Product Spotlight" at bounding box center [358, 107] width 13 height 13
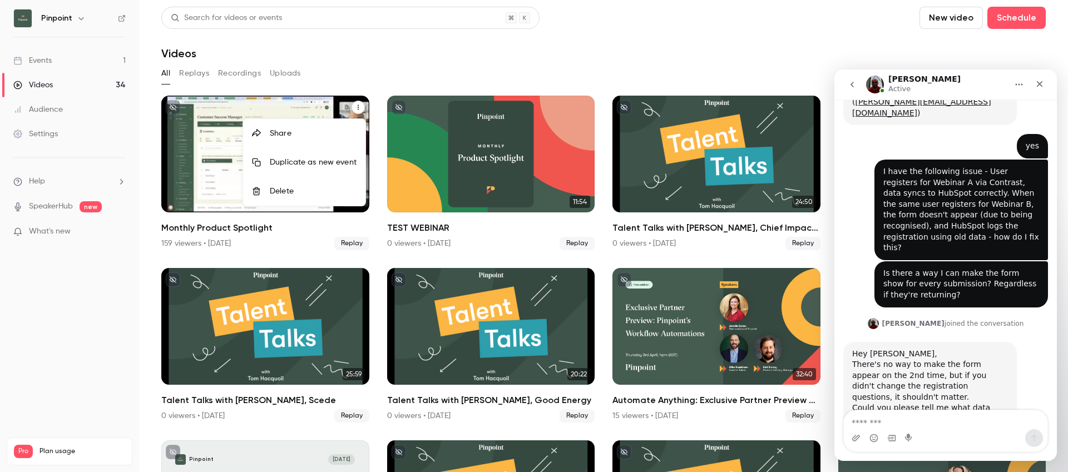
scroll to position [99, 0]
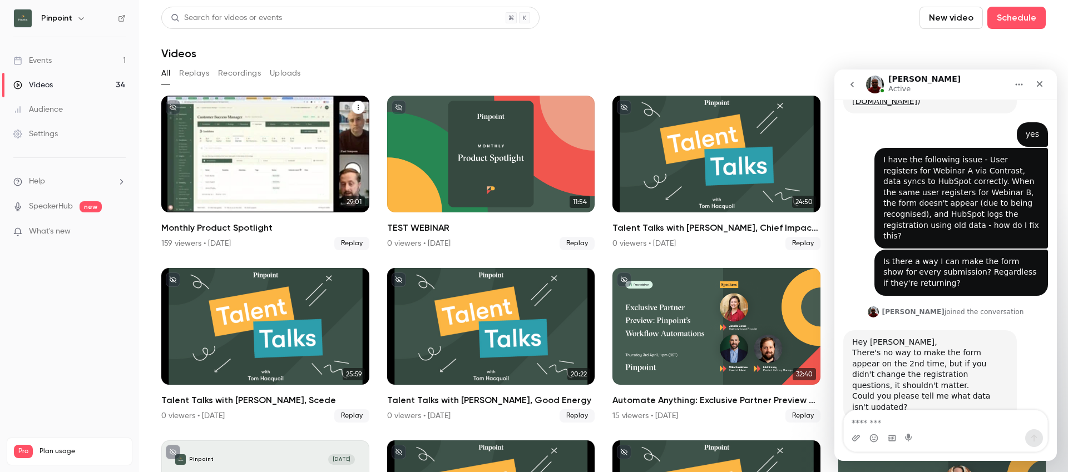
click at [359, 107] on icon "Monthly Product Spotlight" at bounding box center [358, 107] width 7 height 7
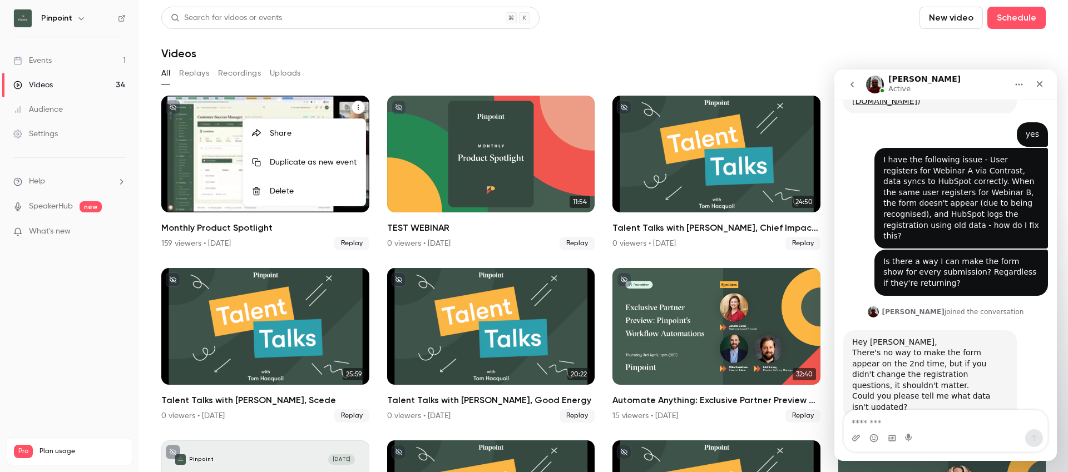
click at [314, 137] on div "Share" at bounding box center [313, 133] width 87 height 11
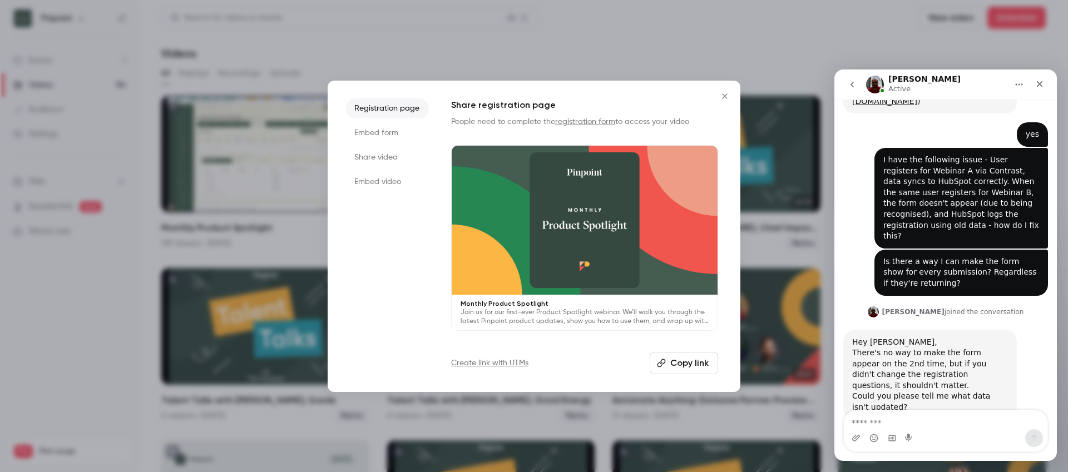
click at [686, 362] on button "Copy link" at bounding box center [684, 363] width 68 height 22
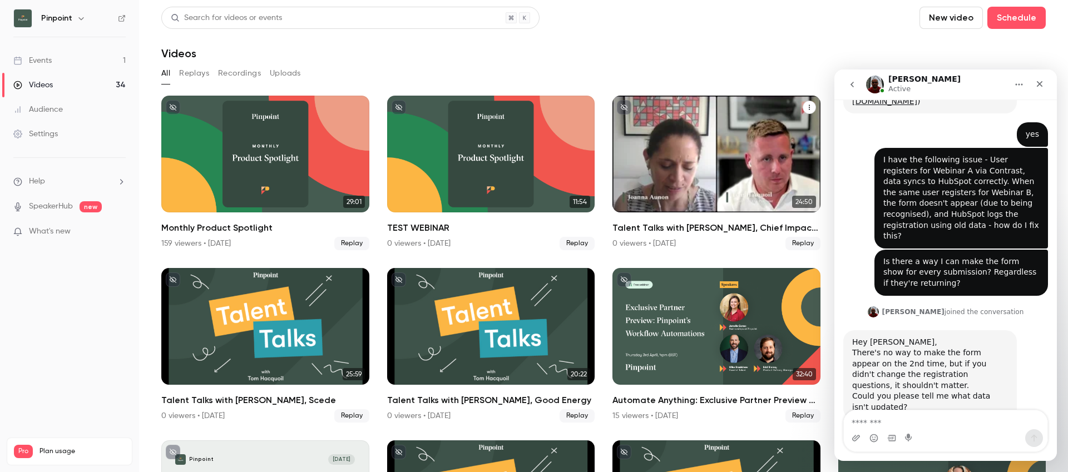
click at [807, 110] on icon "Talent Talks with Joanna, Chief Impact Officer at WiHTL & Diversity in Retail" at bounding box center [809, 107] width 7 height 7
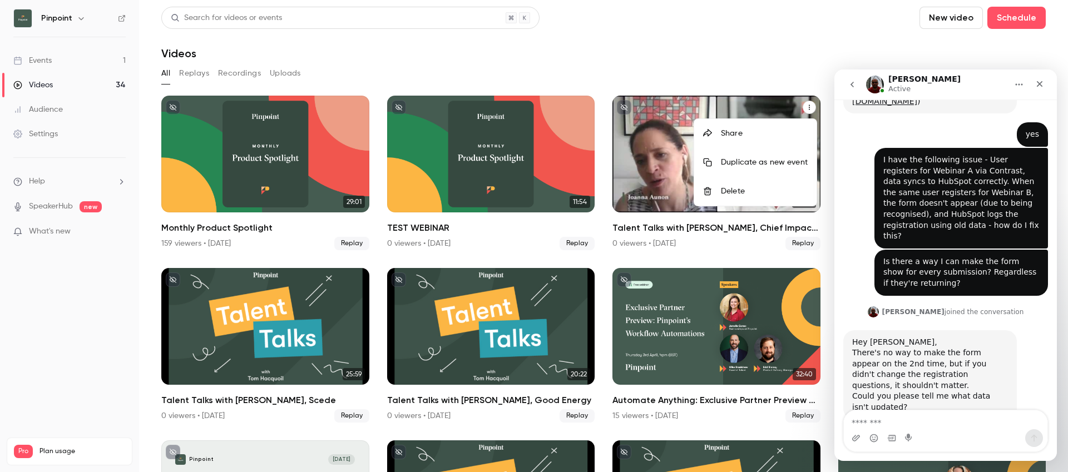
click at [766, 133] on div "Share" at bounding box center [764, 133] width 87 height 11
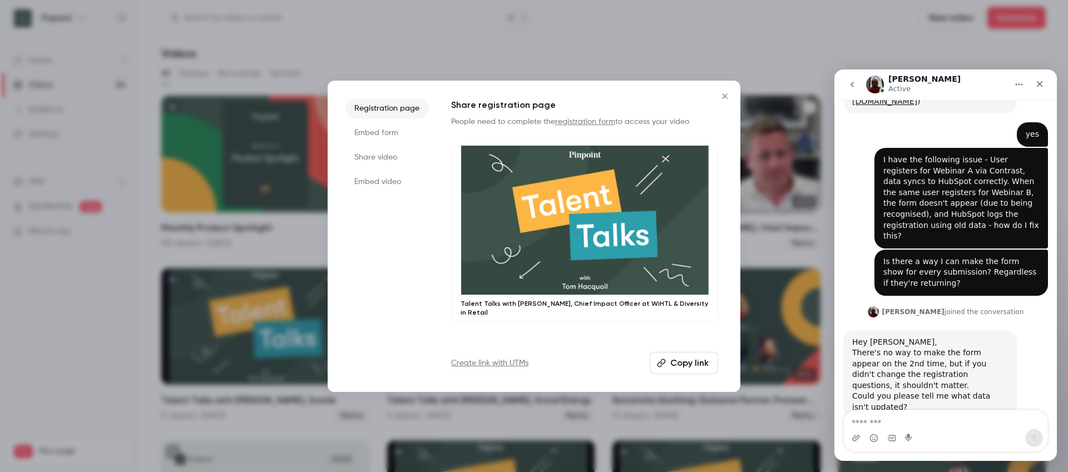
click at [691, 362] on button "Copy link" at bounding box center [684, 363] width 68 height 22
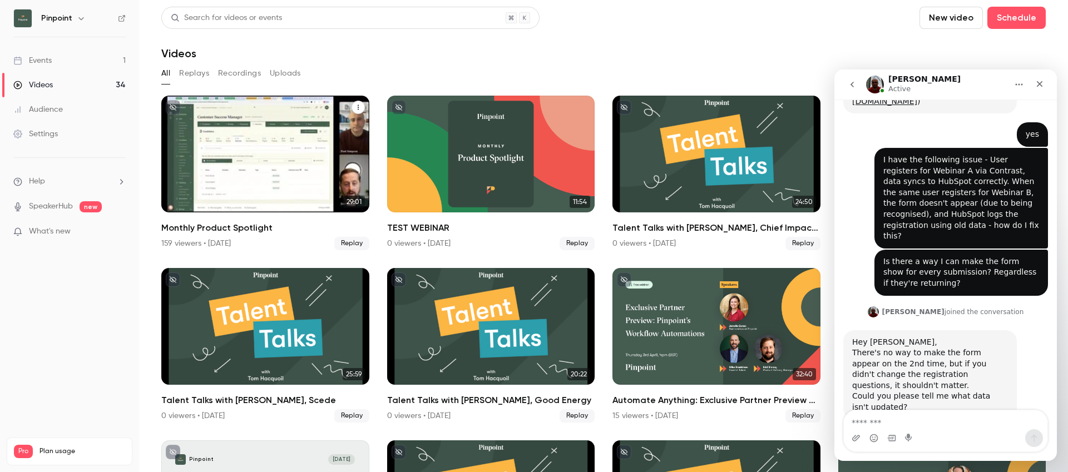
click at [261, 178] on div "Monthly Product Spotlight" at bounding box center [265, 154] width 208 height 117
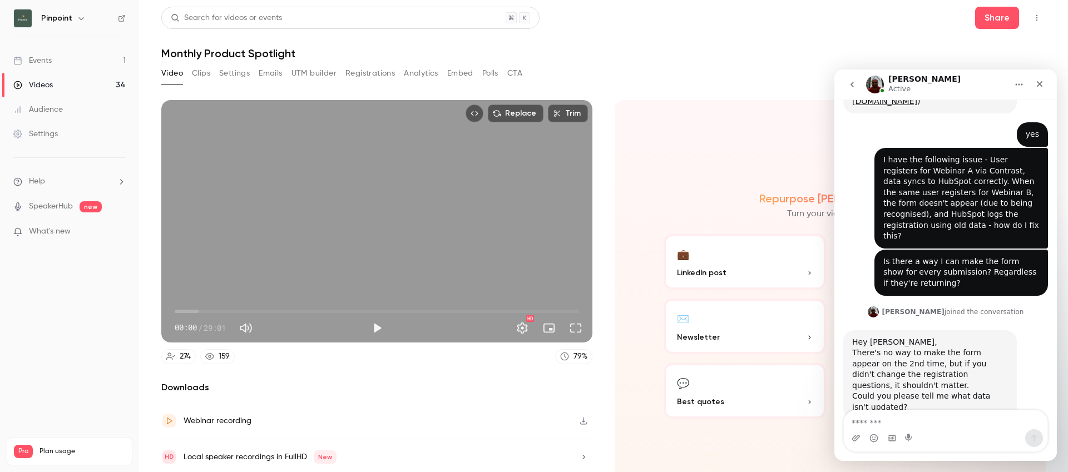
click at [386, 70] on button "Registrations" at bounding box center [371, 74] width 50 height 18
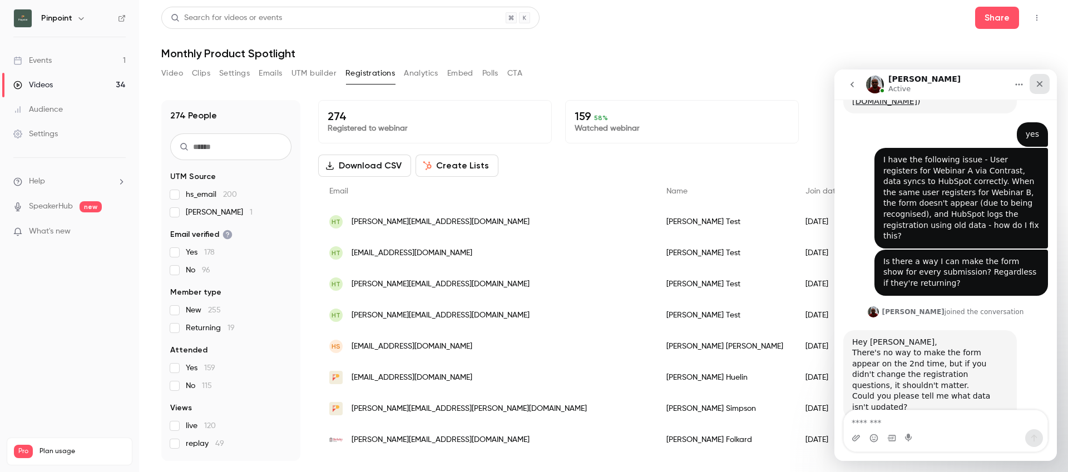
click at [1038, 85] on icon "Close" at bounding box center [1040, 84] width 6 height 6
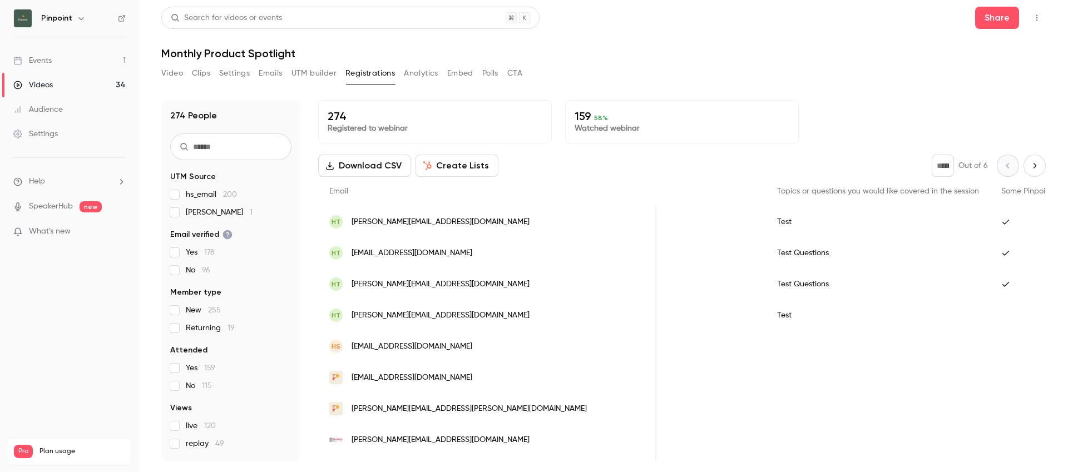
scroll to position [0, 668]
click at [72, 77] on link "Videos 34" at bounding box center [69, 85] width 139 height 24
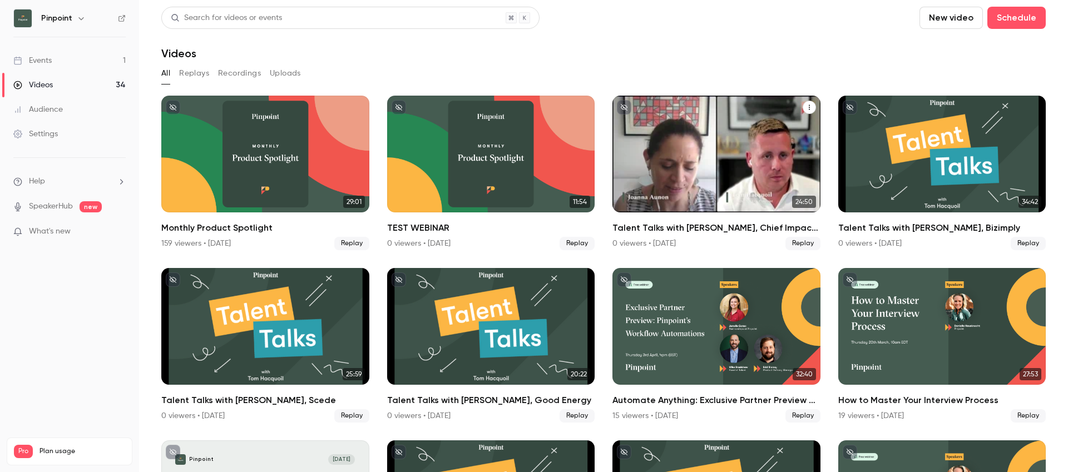
click at [727, 144] on div "Talent Talks with Joanna, Chief Impact Officer at WiHTL & Diversity in Retail" at bounding box center [717, 154] width 208 height 117
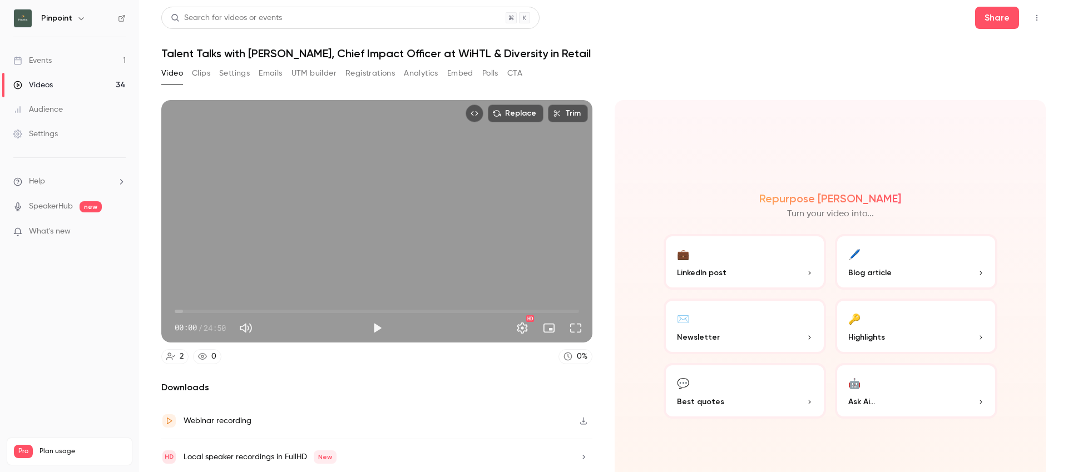
click at [368, 72] on button "Registrations" at bounding box center [371, 74] width 50 height 18
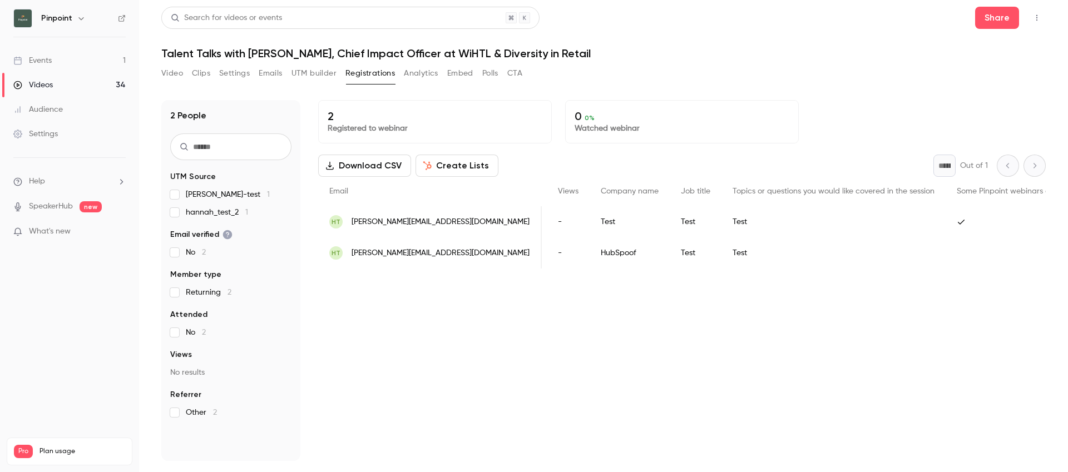
scroll to position [0, 280]
click at [66, 185] on li "Help" at bounding box center [69, 182] width 112 height 12
click at [175, 173] on link "Talk to [GEOGRAPHIC_DATA]" at bounding box center [205, 169] width 122 height 29
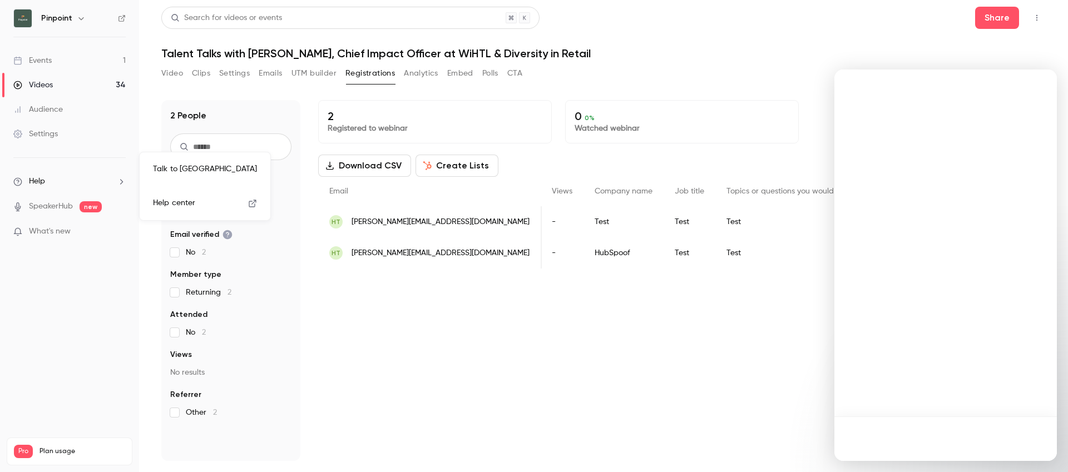
scroll to position [0, 0]
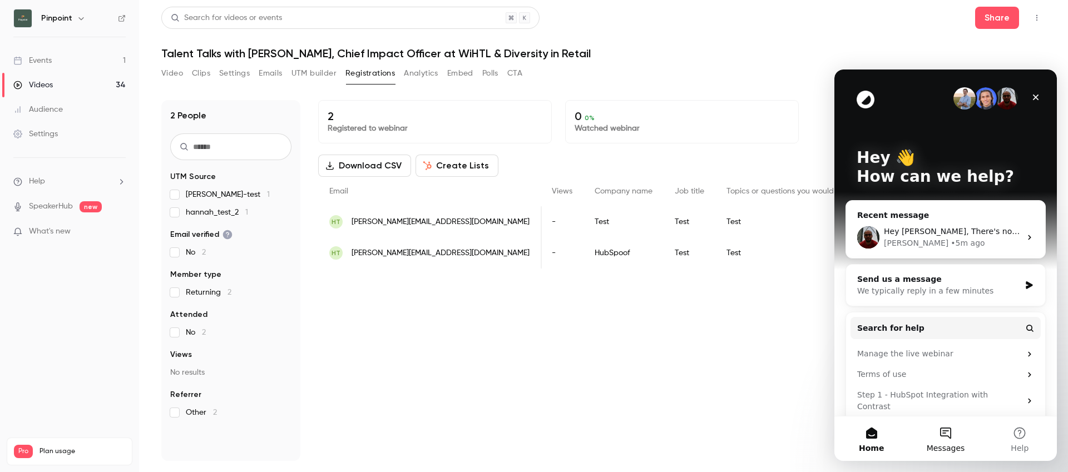
click at [969, 439] on button "Messages" at bounding box center [946, 439] width 74 height 45
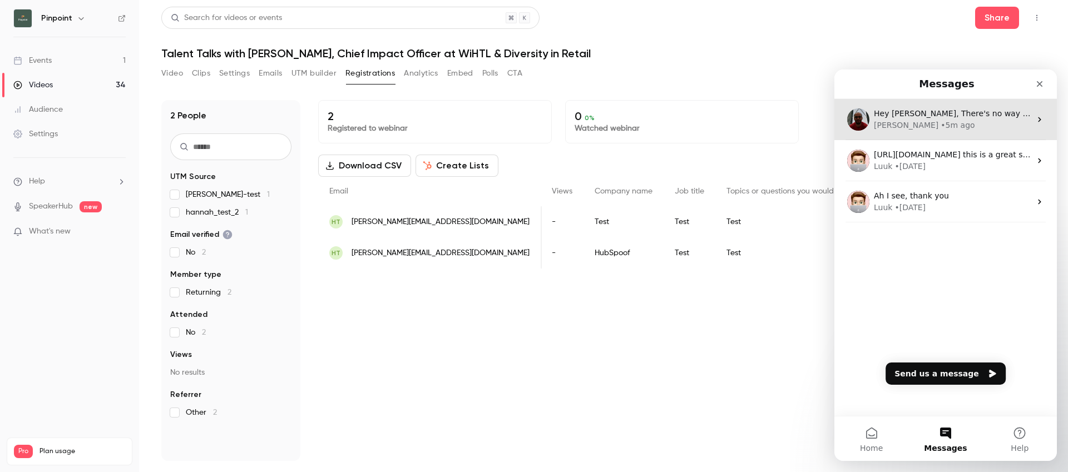
click at [946, 122] on div "[PERSON_NAME] • 5m ago" at bounding box center [952, 126] width 157 height 12
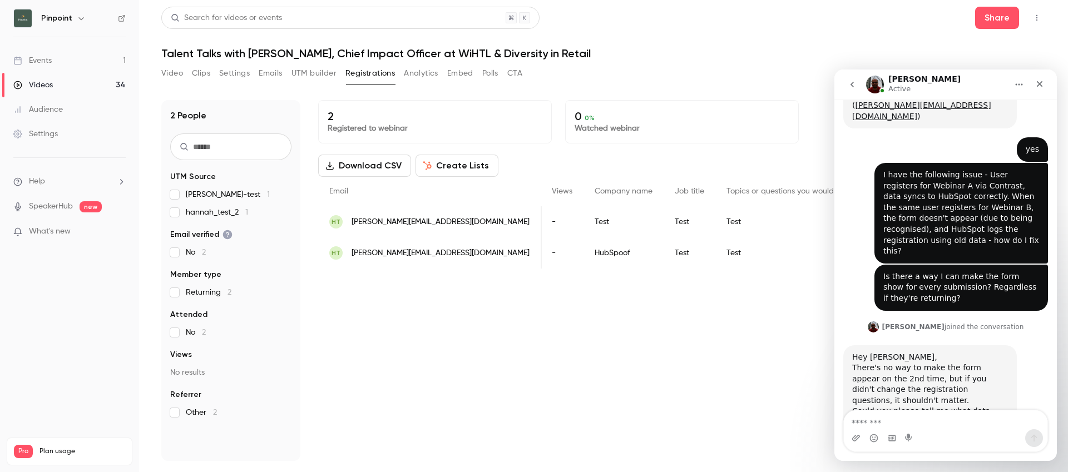
scroll to position [99, 0]
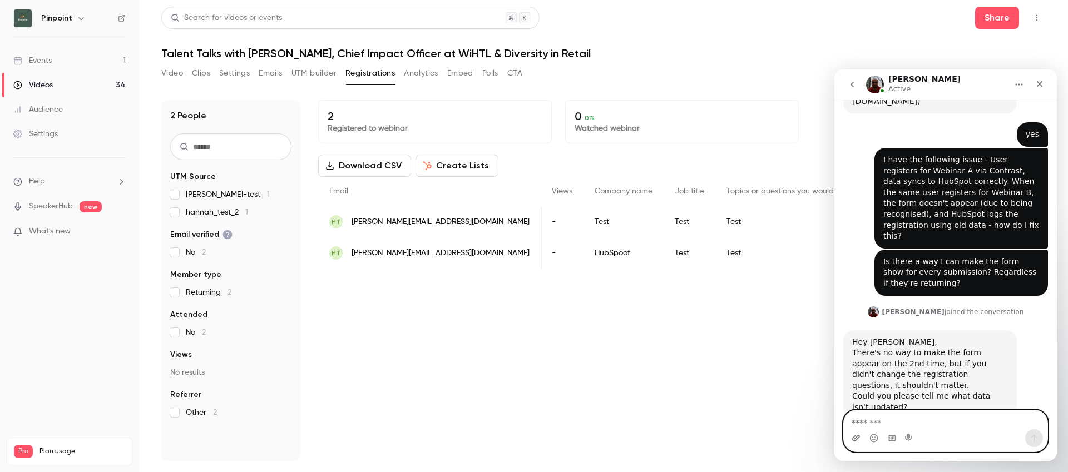
click at [854, 437] on icon "Upload attachment" at bounding box center [857, 438] width 8 height 6
click at [899, 425] on textarea "Message…" at bounding box center [946, 420] width 204 height 19
click at [856, 436] on icon "Upload attachment" at bounding box center [857, 438] width 8 height 6
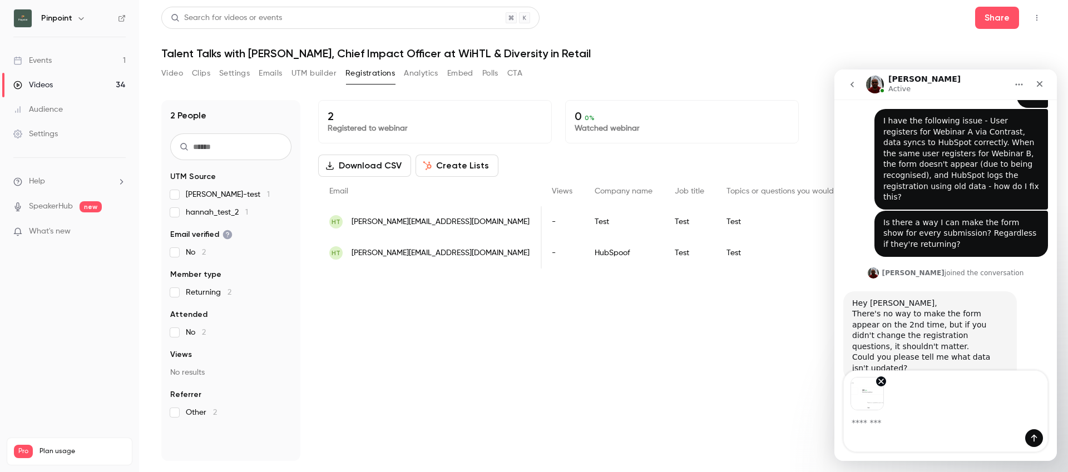
scroll to position [139, 0]
drag, startPoint x: 863, startPoint y: 394, endPoint x: 869, endPoint y: 396, distance: 6.0
click at [863, 394] on img "Image previews" at bounding box center [867, 393] width 33 height 33
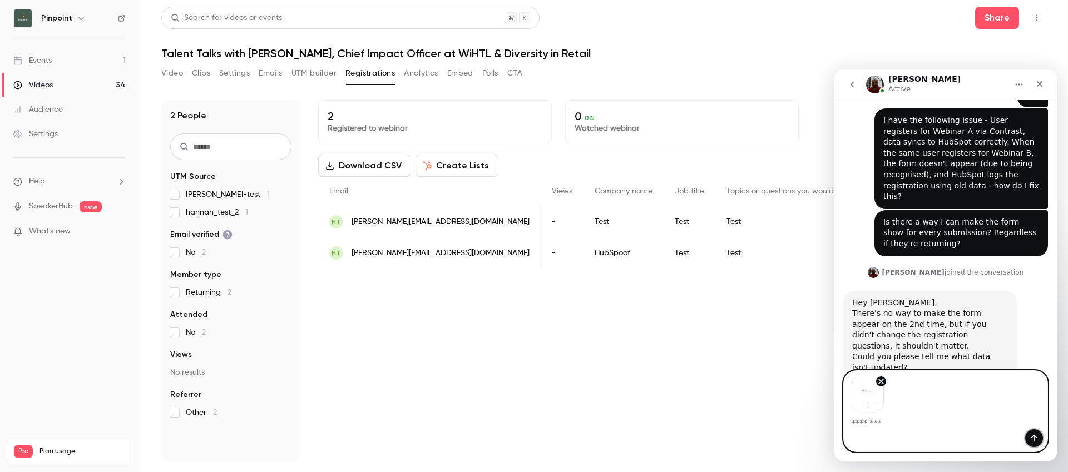
click at [1031, 436] on icon "Send a message…" at bounding box center [1034, 438] width 9 height 9
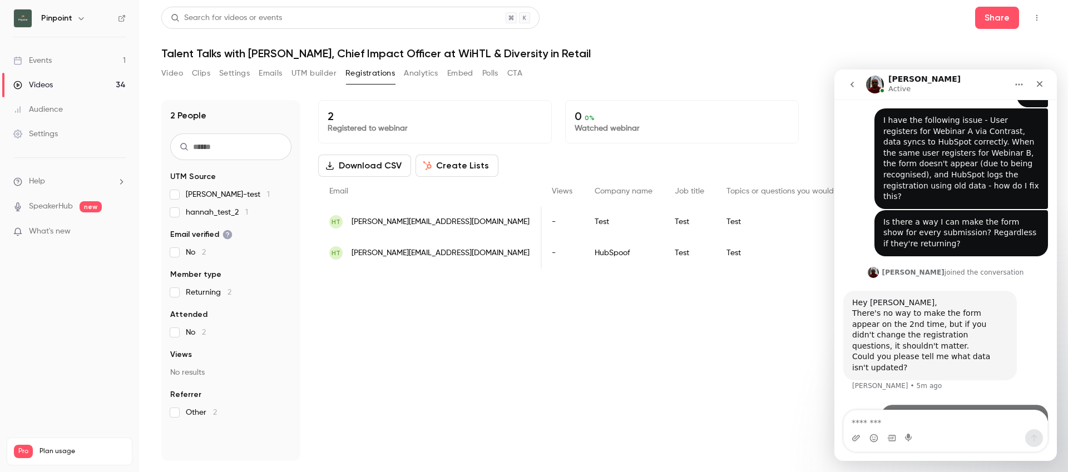
scroll to position [154, 0]
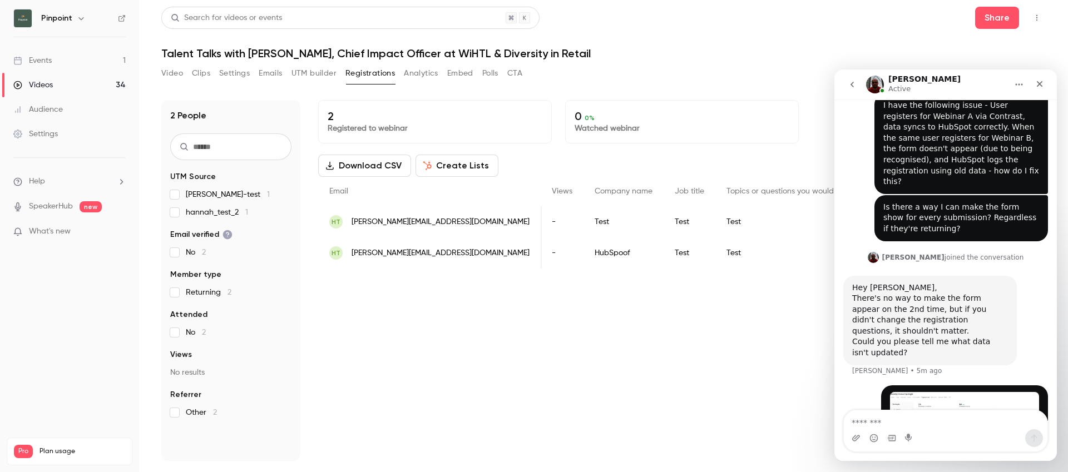
click at [951, 392] on img "user says…" at bounding box center [964, 408] width 149 height 32
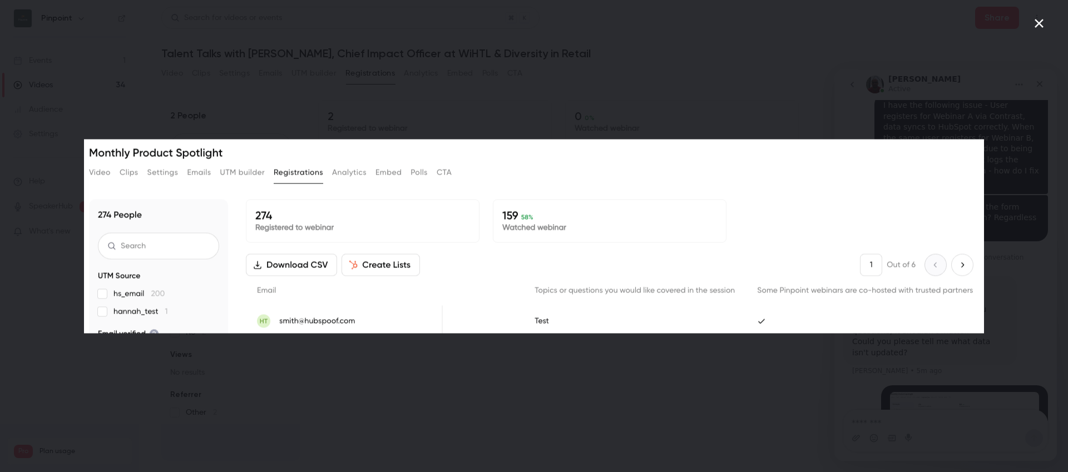
click at [784, 381] on div "Intercom messenger" at bounding box center [534, 236] width 1068 height 472
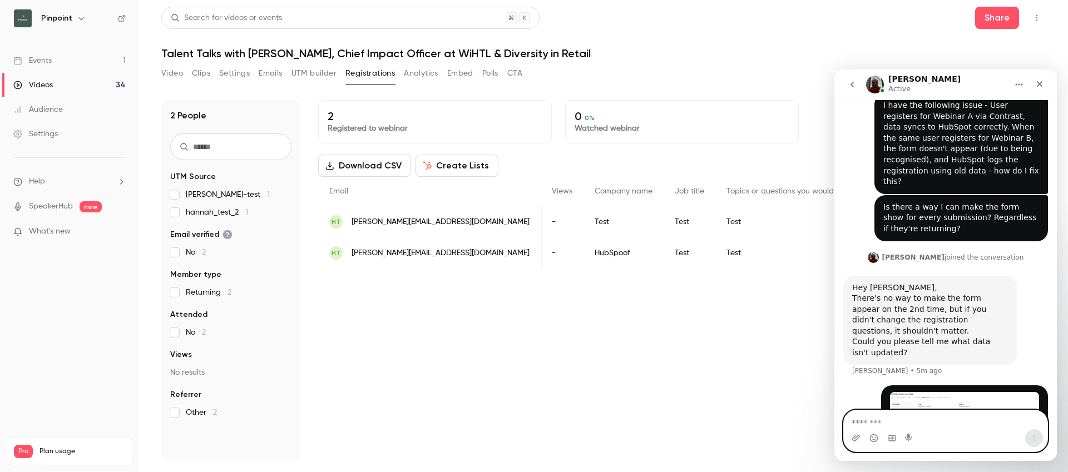
click at [909, 428] on textarea "Message…" at bounding box center [946, 420] width 204 height 19
type textarea "**********"
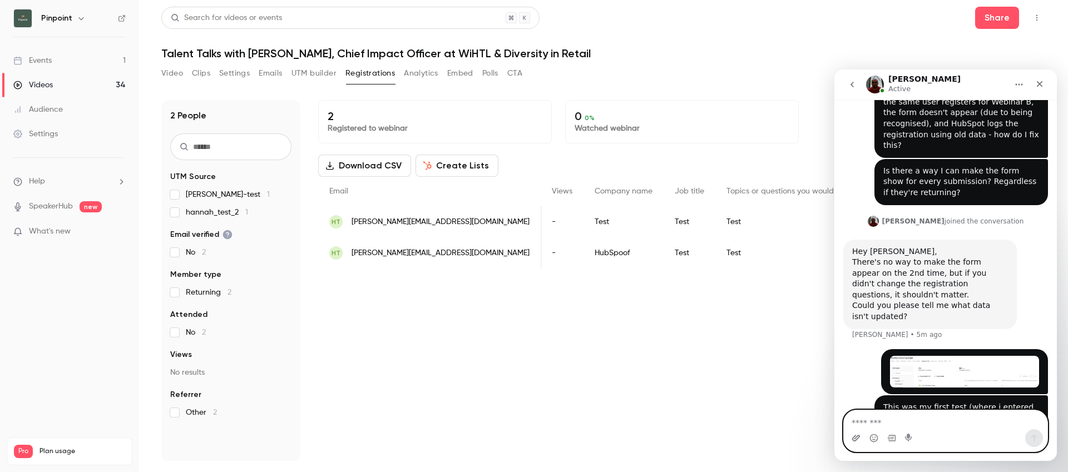
click at [859, 439] on icon "Upload attachment" at bounding box center [856, 438] width 9 height 9
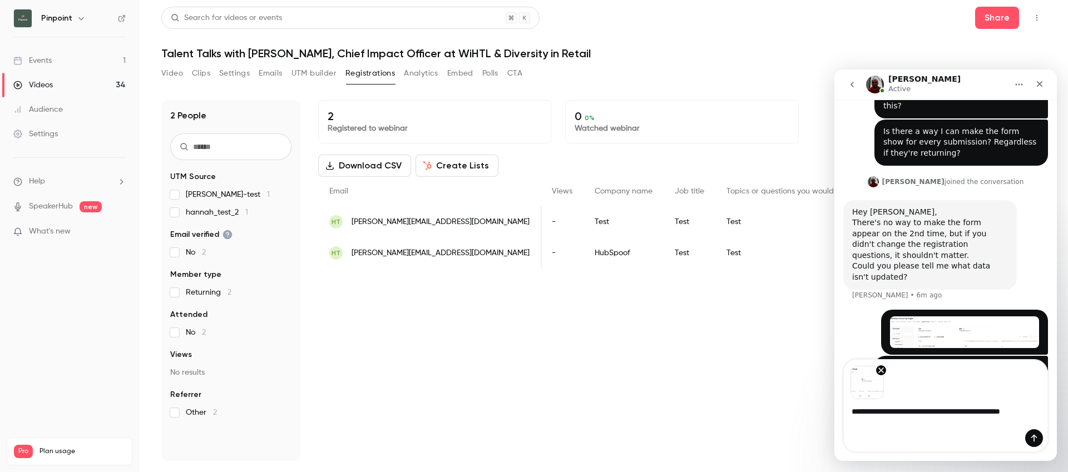
scroll to position [240, 0]
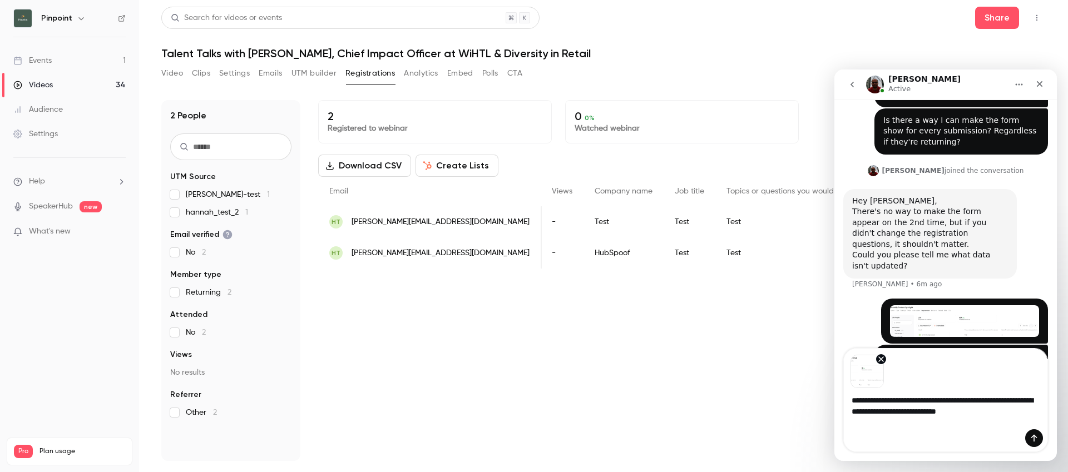
type textarea "**********"
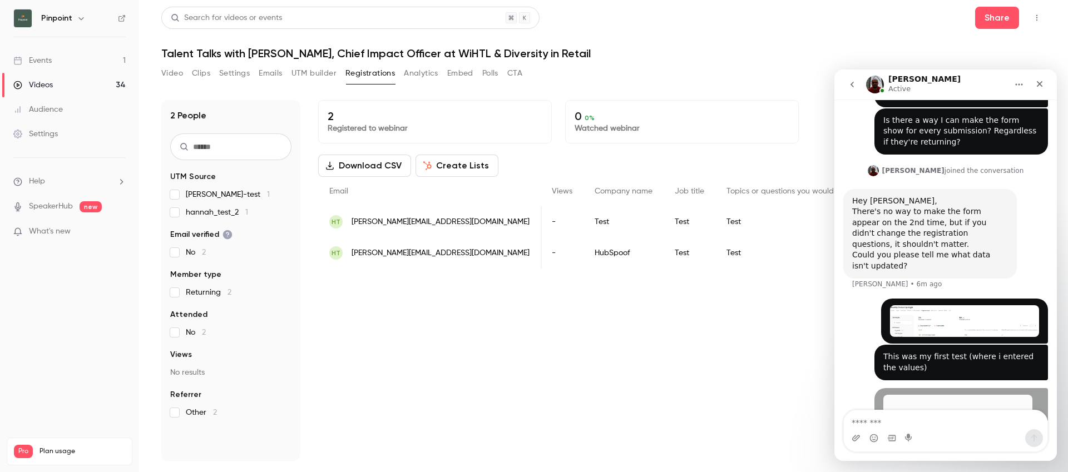
scroll to position [275, 0]
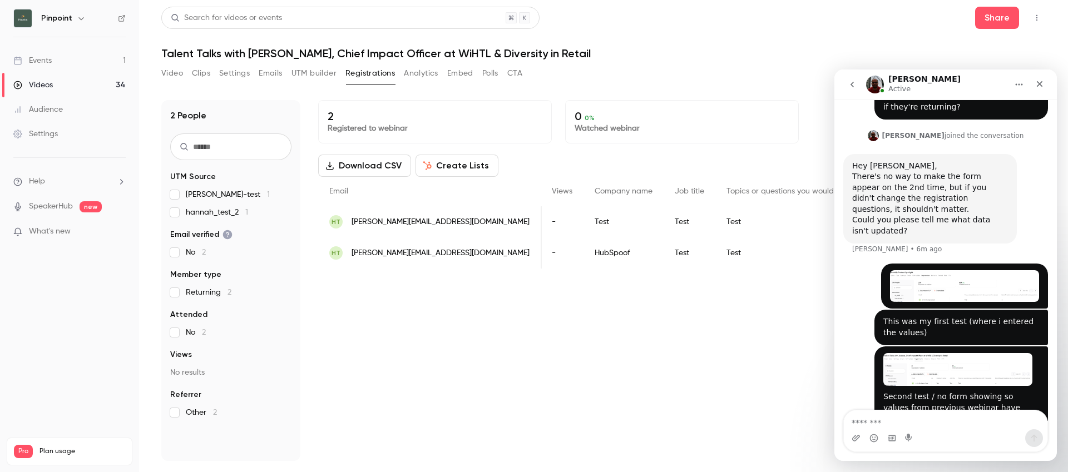
click at [926, 353] on img "user says…" at bounding box center [958, 369] width 149 height 33
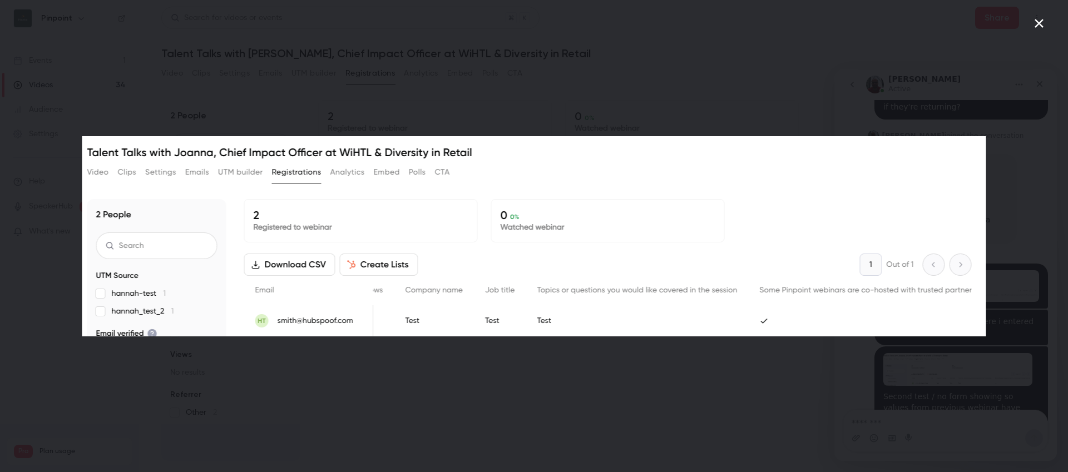
click at [1039, 21] on icon "Close" at bounding box center [1039, 23] width 13 height 13
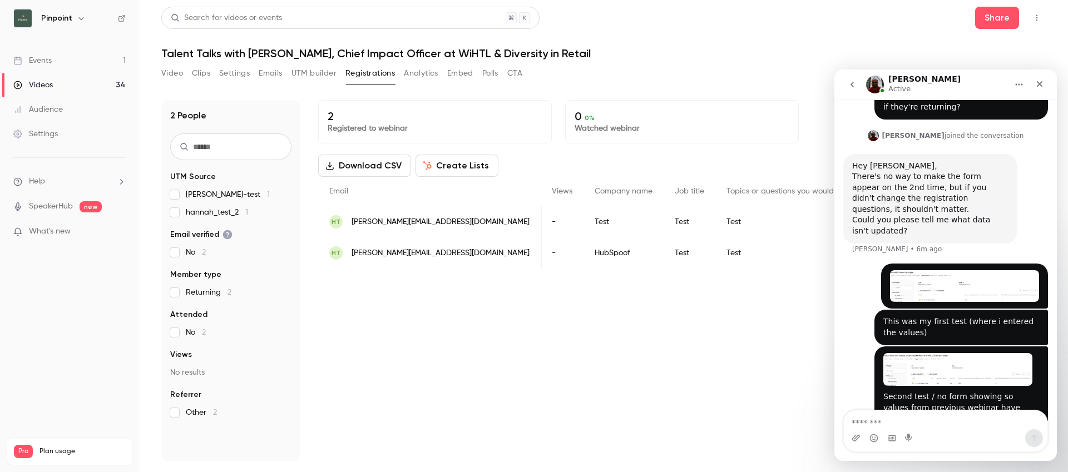
click at [982, 433] on div "Intercom messenger" at bounding box center [946, 439] width 204 height 18
click at [977, 422] on textarea "Message…" at bounding box center [946, 420] width 204 height 19
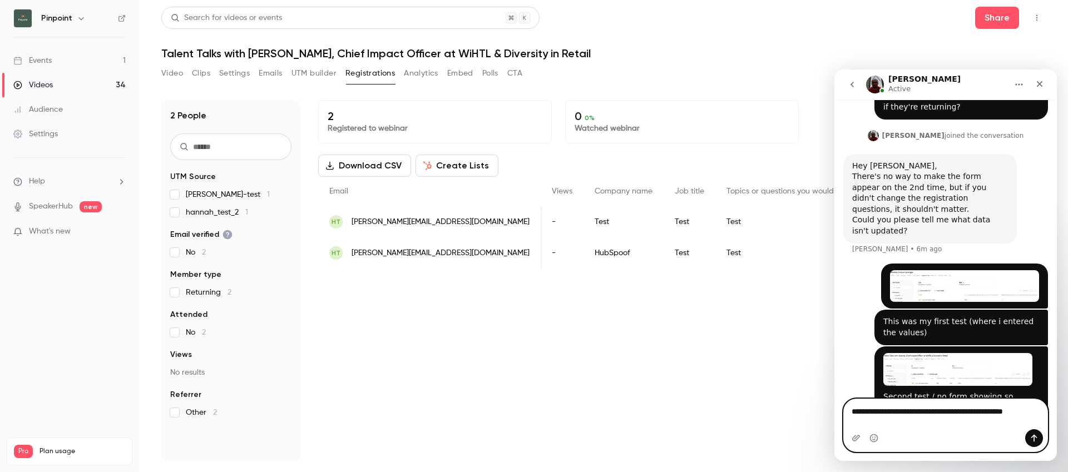
scroll to position [287, 0]
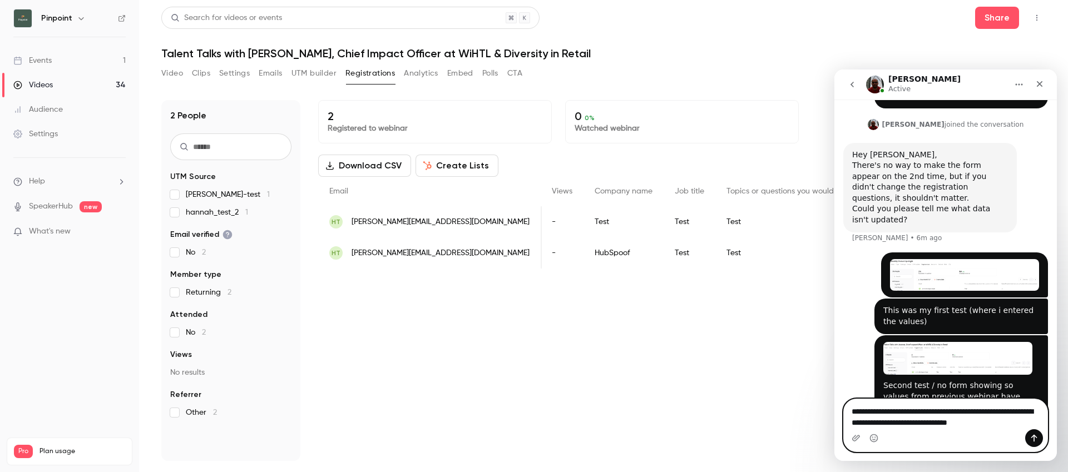
type textarea "**********"
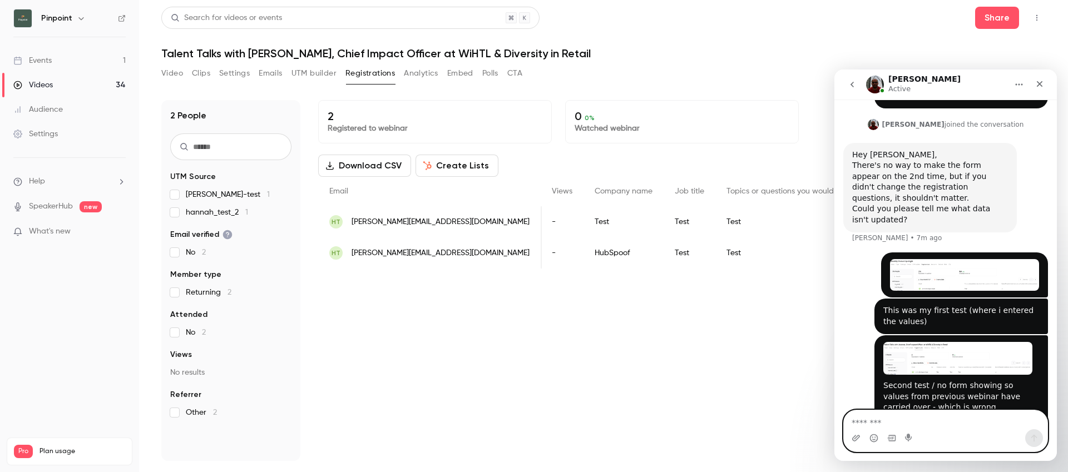
scroll to position [323, 0]
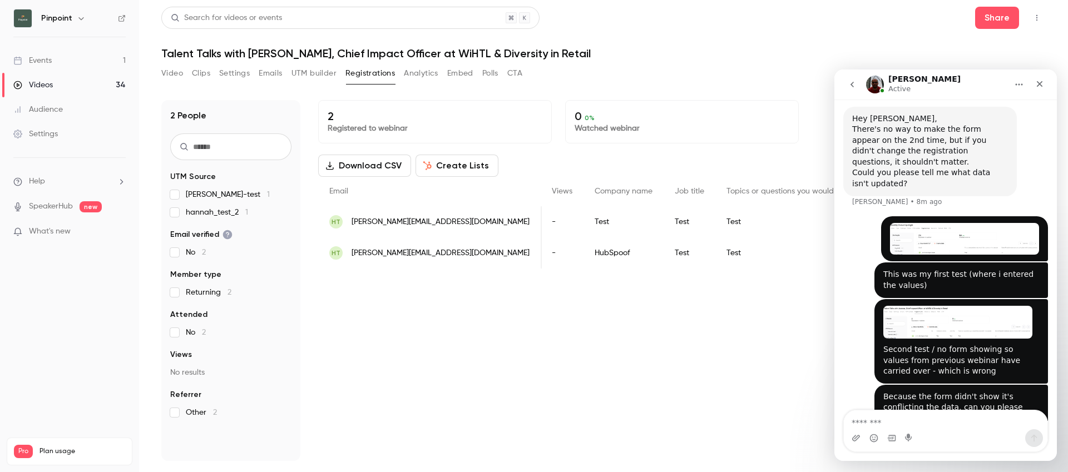
click at [959, 223] on img "user says…" at bounding box center [964, 239] width 149 height 32
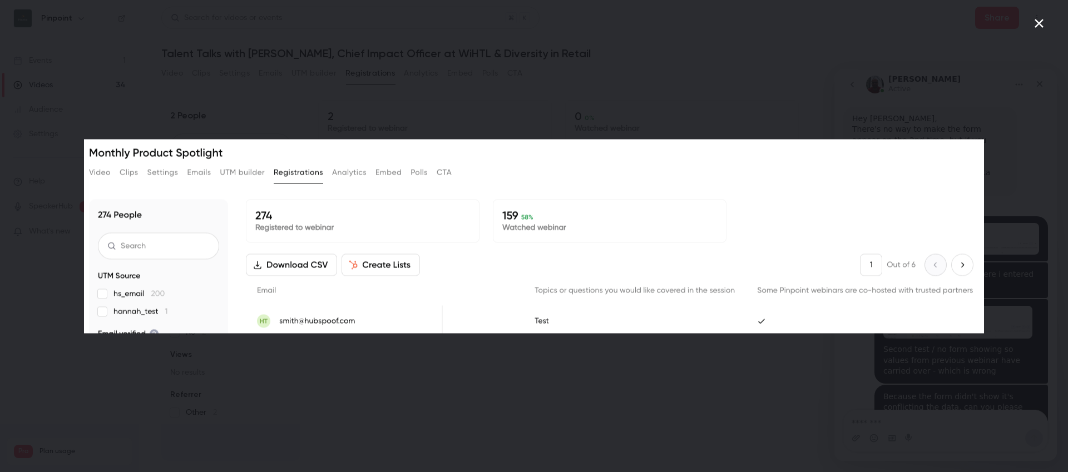
scroll to position [0, 0]
click at [1041, 28] on icon "Close" at bounding box center [1039, 23] width 13 height 13
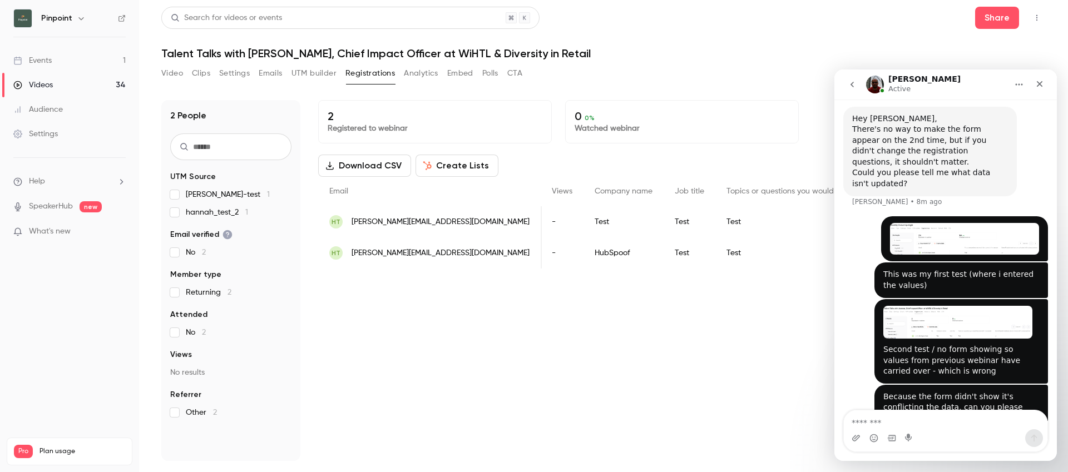
click at [968, 306] on img "user says…" at bounding box center [958, 322] width 149 height 33
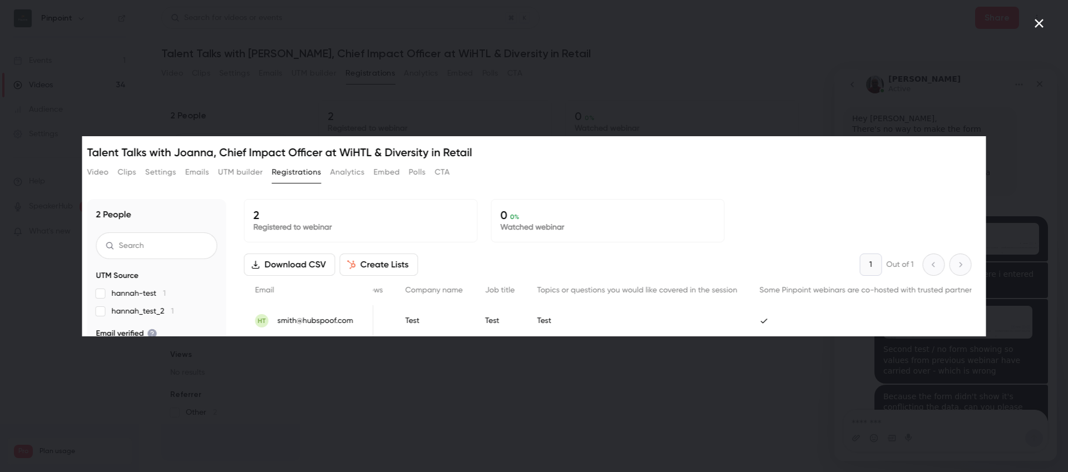
click at [1041, 23] on icon "Close" at bounding box center [1039, 23] width 13 height 13
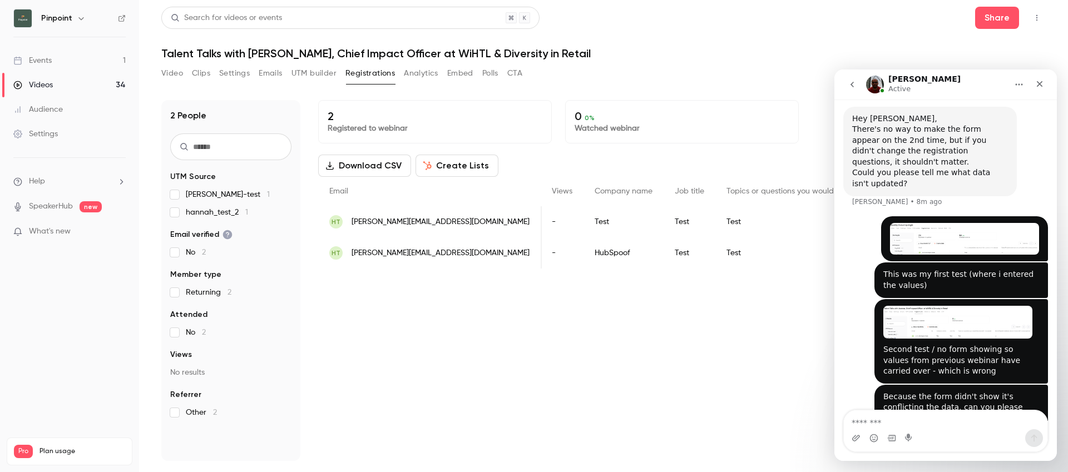
click at [971, 223] on img "user says…" at bounding box center [964, 239] width 149 height 32
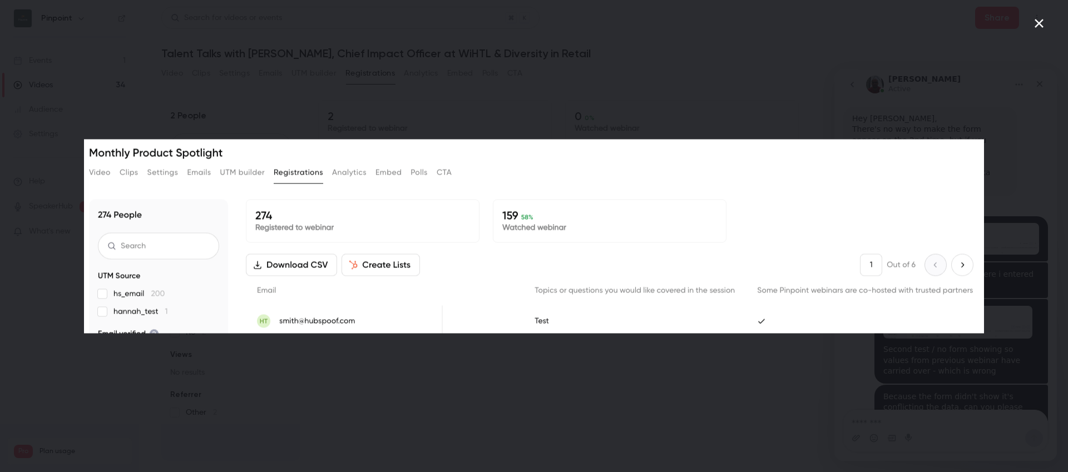
click at [1041, 24] on icon "Close" at bounding box center [1039, 23] width 9 height 9
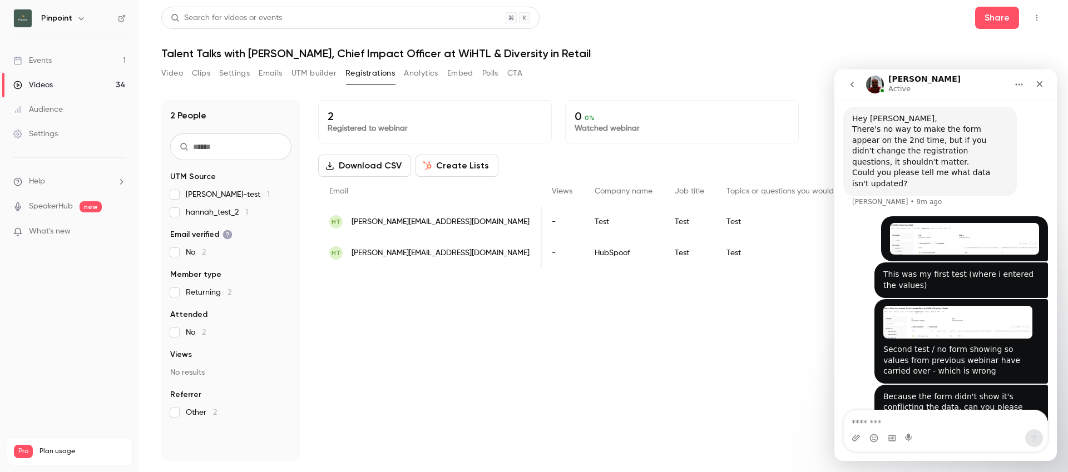
click at [982, 306] on img "user says…" at bounding box center [958, 322] width 149 height 33
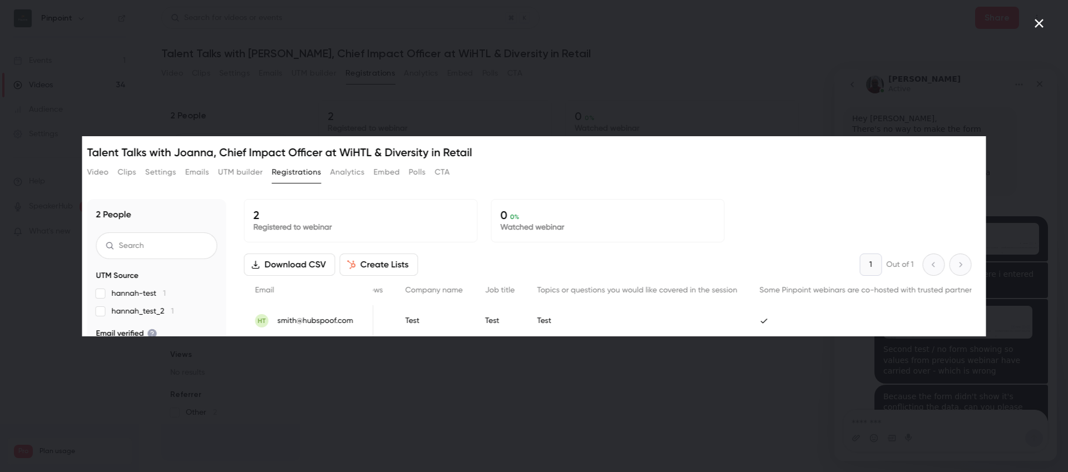
click at [1034, 26] on icon "Close" at bounding box center [1039, 23] width 13 height 13
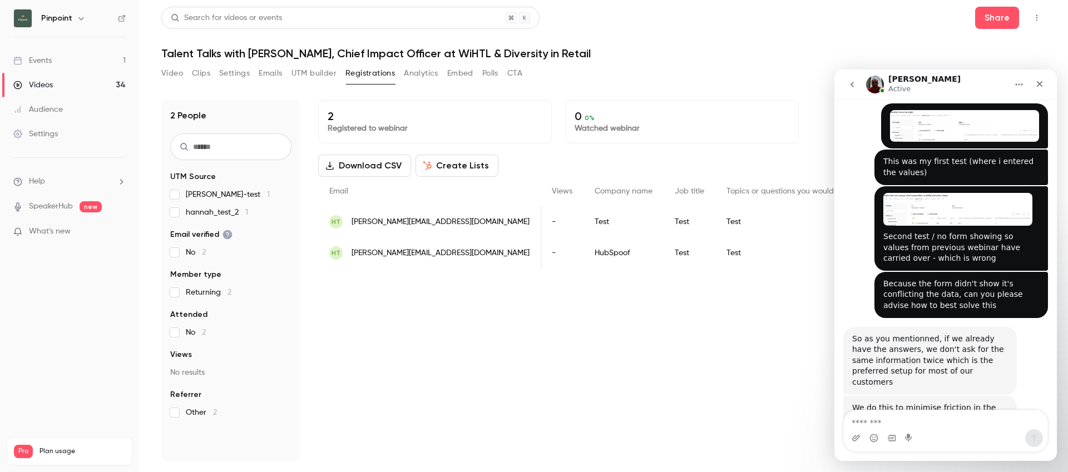
scroll to position [467, 0]
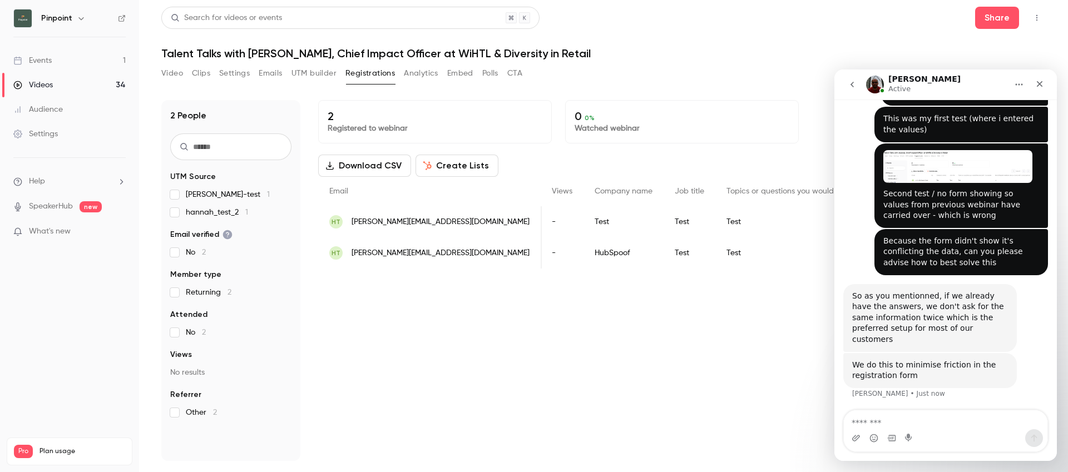
click at [935, 291] on div "So as you mentionned, if we already have the answers, we don't ask for the same…" at bounding box center [931, 318] width 156 height 55
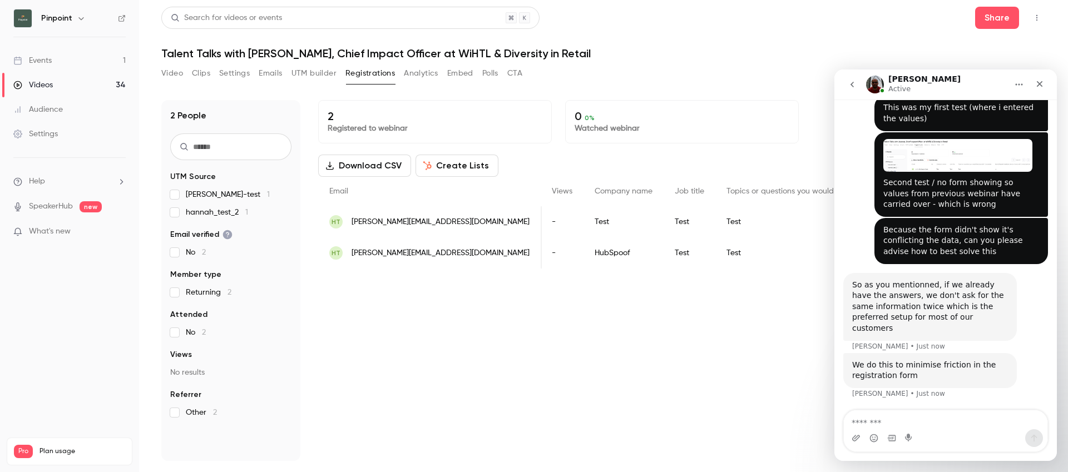
click at [937, 280] on div "So as you mentionned, if we already have the answers, we don't ask for the same…" at bounding box center [931, 307] width 156 height 55
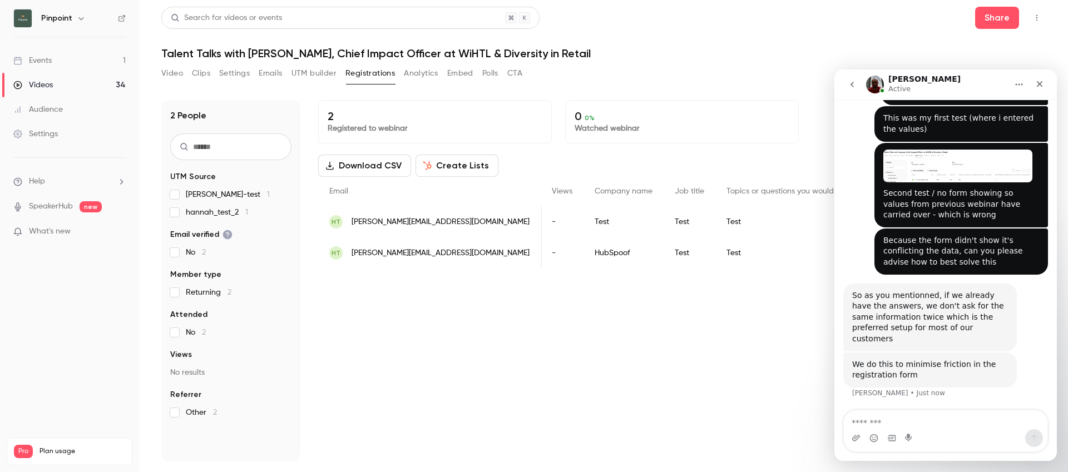
scroll to position [467, 0]
drag, startPoint x: 933, startPoint y: 261, endPoint x: 913, endPoint y: 284, distance: 30.4
click at [913, 291] on div "So as you mentionned, if we already have the answers, we don't ask for the same…" at bounding box center [931, 318] width 156 height 55
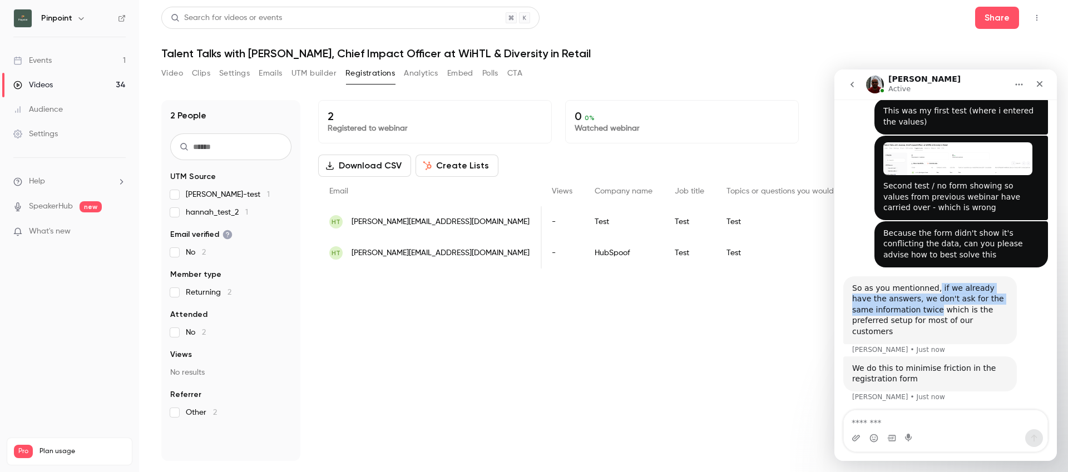
scroll to position [479, 0]
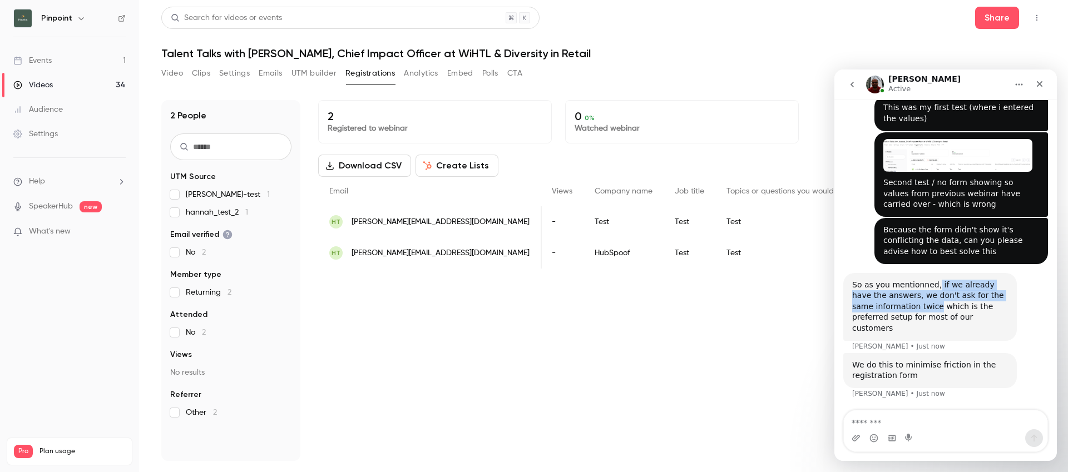
copy div "if we already have the answers, we don't ask for the same information twice"
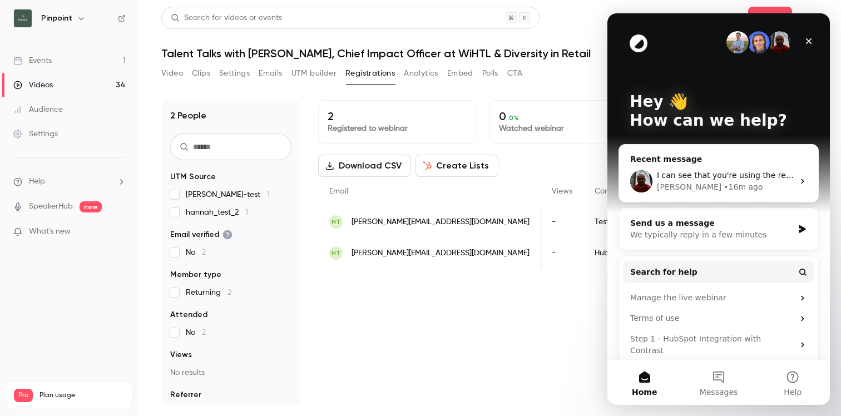
scroll to position [0, 0]
click at [60, 68] on link "Events 1" at bounding box center [69, 60] width 139 height 24
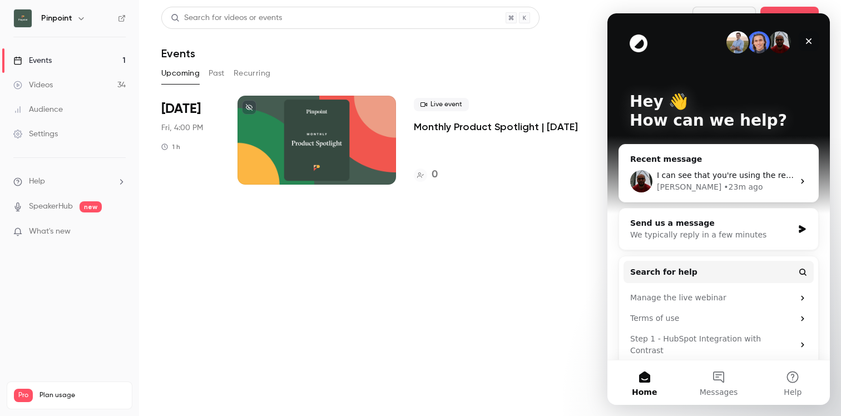
click at [811, 44] on icon "Close" at bounding box center [809, 41] width 9 height 9
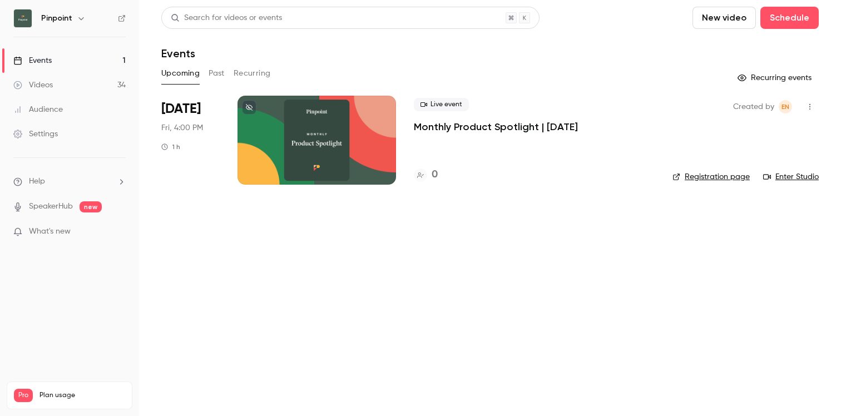
drag, startPoint x: 409, startPoint y: 124, endPoint x: 629, endPoint y: 125, distance: 219.8
click at [629, 125] on li "[DATE] Fri, 4:00 PM 1 h Live event Monthly Product Spotlight | [DATE] 0 Created…" at bounding box center [490, 147] width 658 height 102
copy p "Monthly Product Spotlight | [DATE]"
click at [352, 125] on div at bounding box center [317, 140] width 159 height 89
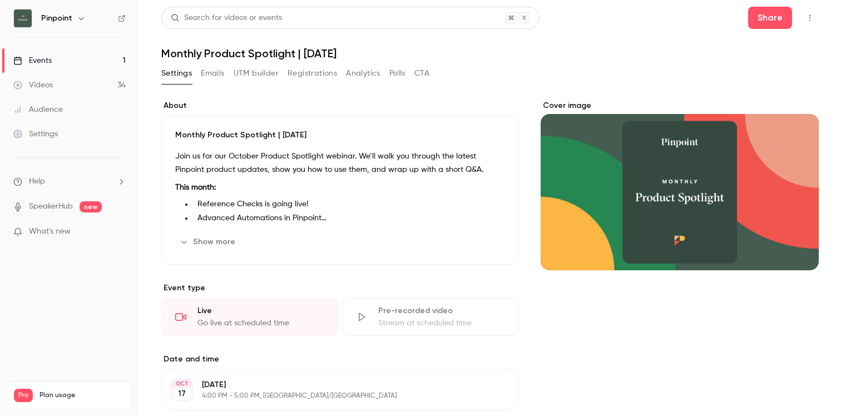
click at [306, 70] on button "Registrations" at bounding box center [313, 74] width 50 height 18
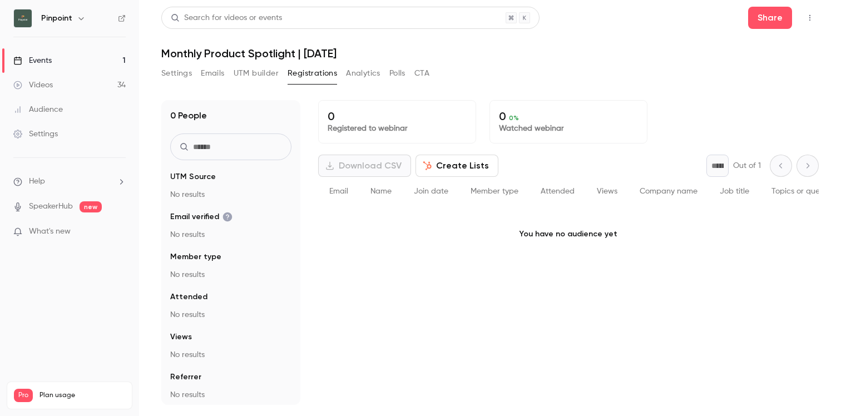
click at [185, 72] on button "Settings" at bounding box center [176, 74] width 31 height 18
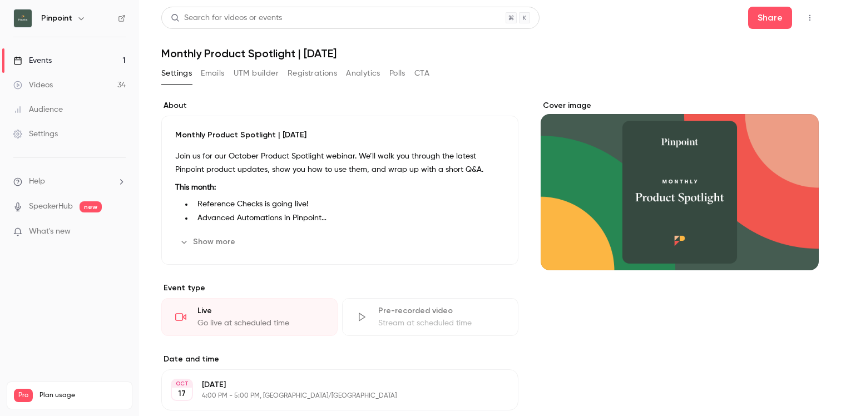
click at [68, 56] on link "Events 1" at bounding box center [69, 60] width 139 height 24
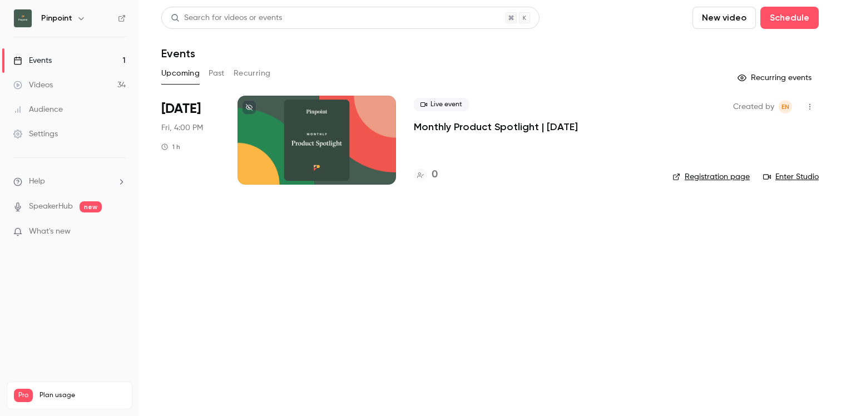
click at [804, 107] on button "button" at bounding box center [810, 107] width 18 height 18
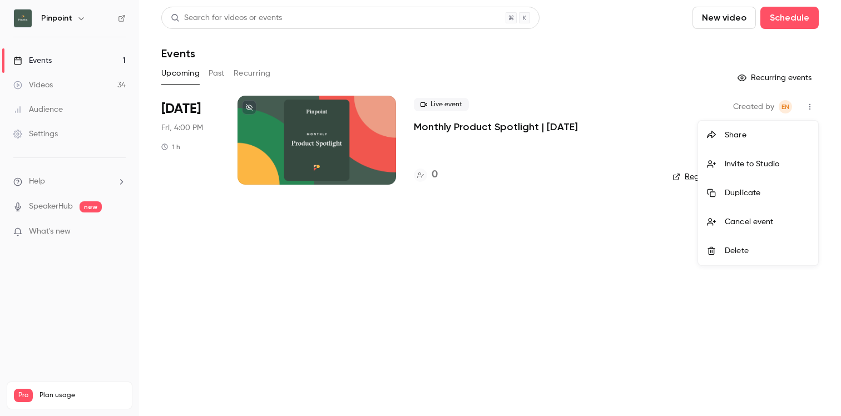
click at [752, 141] on li "Share" at bounding box center [758, 135] width 120 height 29
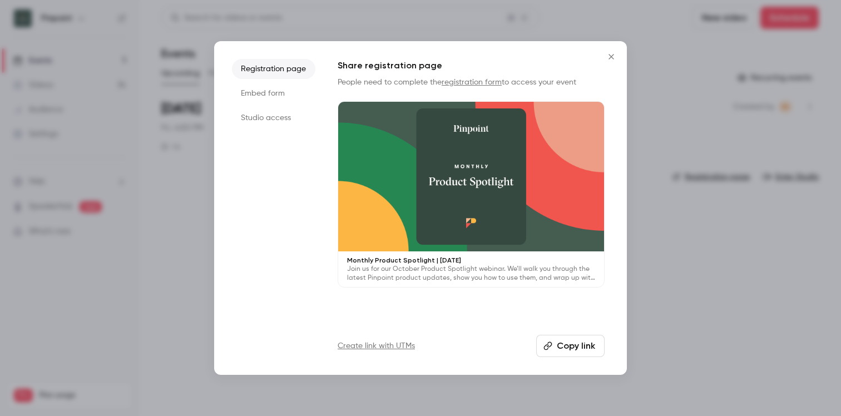
click at [555, 346] on button "Copy link" at bounding box center [570, 346] width 68 height 22
click at [609, 59] on icon "Close" at bounding box center [611, 56] width 5 height 5
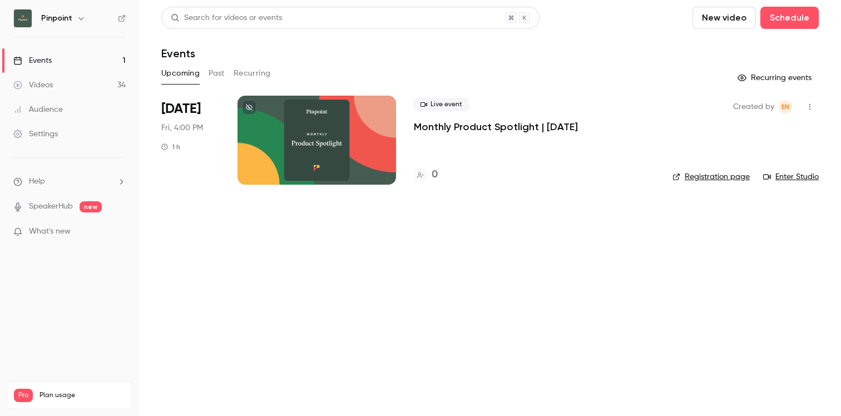
drag, startPoint x: 410, startPoint y: 123, endPoint x: 651, endPoint y: 125, distance: 241.5
click at [651, 125] on li "[DATE] Fri, 4:00 PM 1 h Live event Monthly Product Spotlight | [DATE] 0 Created…" at bounding box center [490, 147] width 658 height 102
copy p "Monthly Product Spotlight | [DATE]"
click at [48, 135] on div "Settings" at bounding box center [35, 134] width 45 height 11
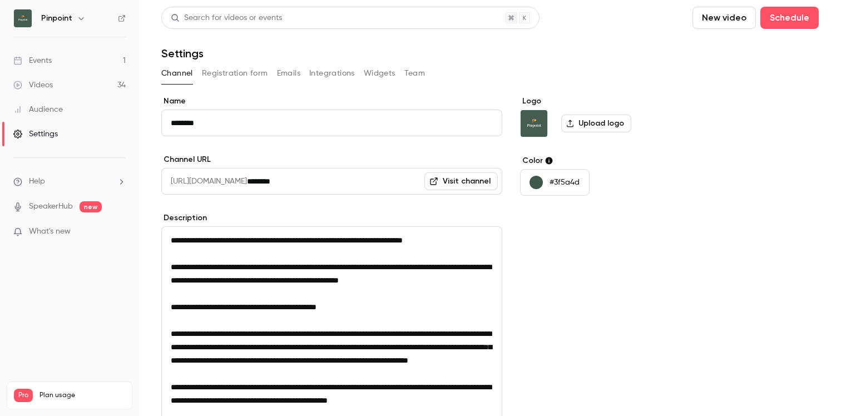
click at [246, 75] on button "Registration form" at bounding box center [235, 74] width 66 height 18
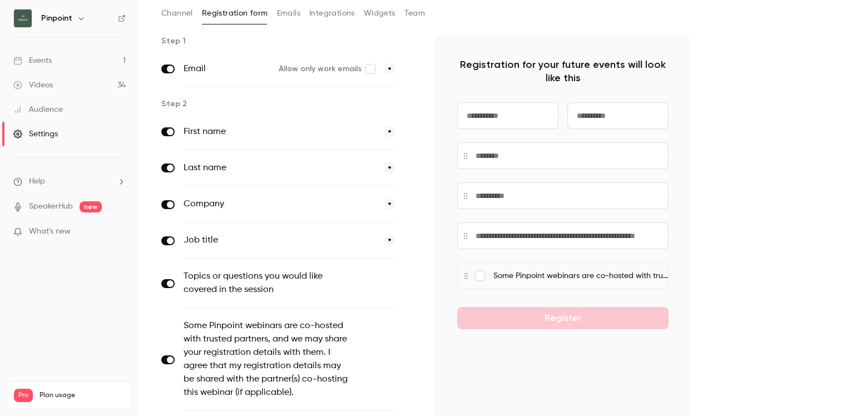
scroll to position [202, 0]
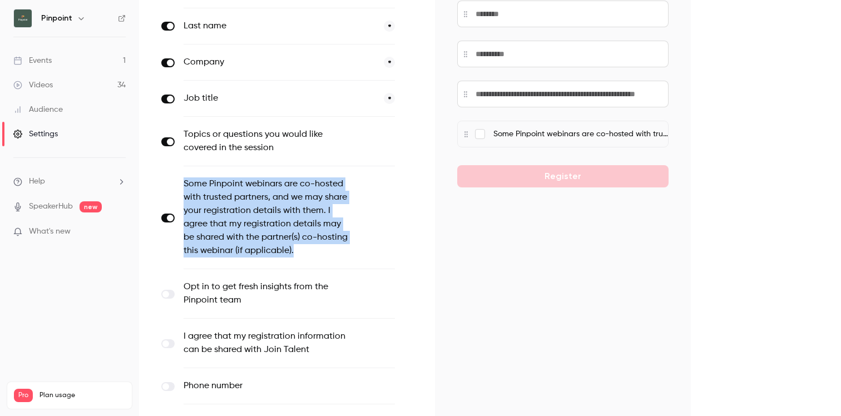
drag, startPoint x: 184, startPoint y: 183, endPoint x: 298, endPoint y: 256, distance: 136.1
click at [298, 256] on label "Some Pinpoint webinars are co-hosted with trusted partners, and we may share yo…" at bounding box center [266, 218] width 165 height 80
copy label "Some Pinpoint webinars are co-hosted with trusted partners, and we may share yo…"
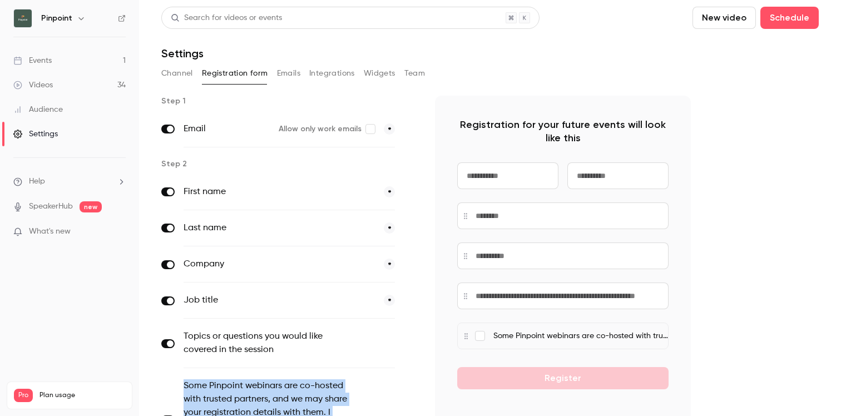
scroll to position [161, 0]
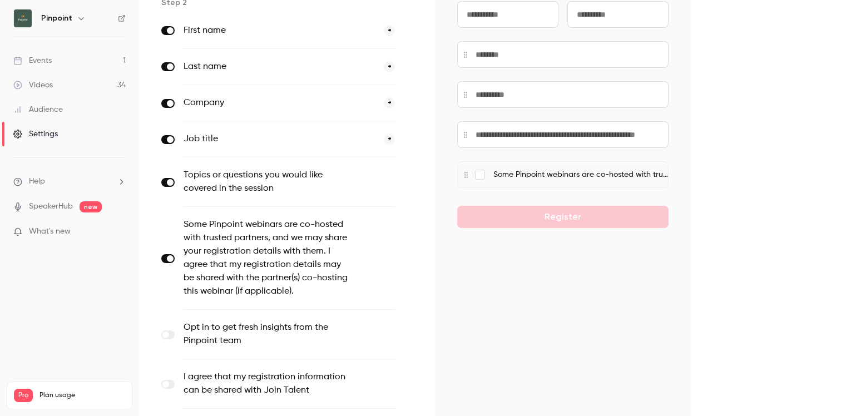
click at [513, 304] on div "Registration for your future events will look like this Some Pinpoint webinars …" at bounding box center [563, 230] width 256 height 592
click at [169, 183] on span at bounding box center [170, 182] width 7 height 7
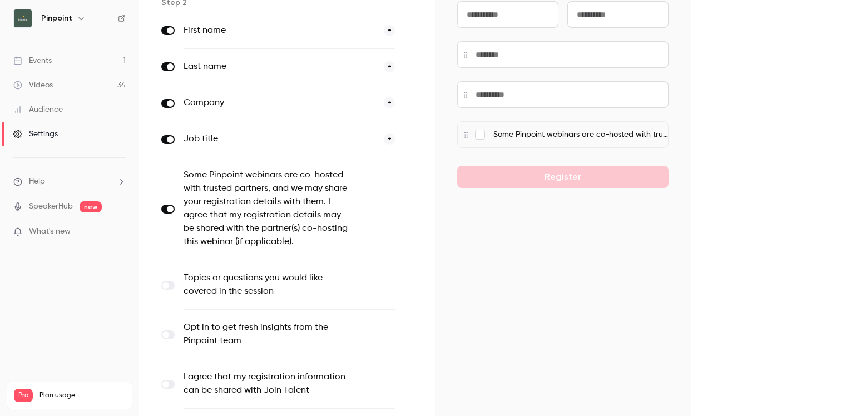
click at [168, 211] on label at bounding box center [167, 209] width 13 height 9
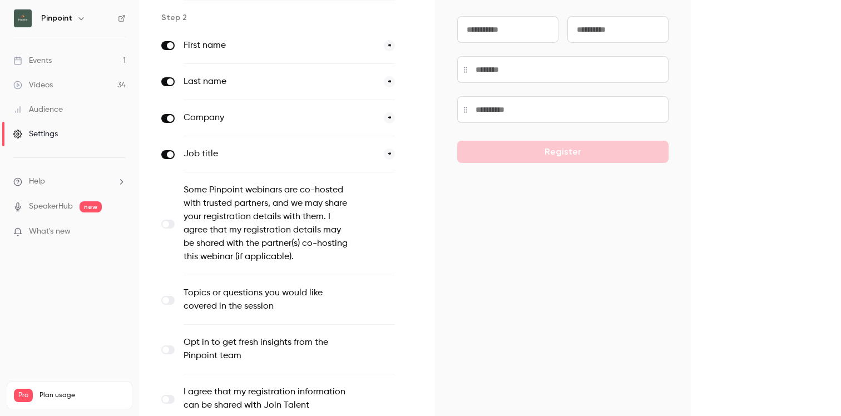
scroll to position [311, 0]
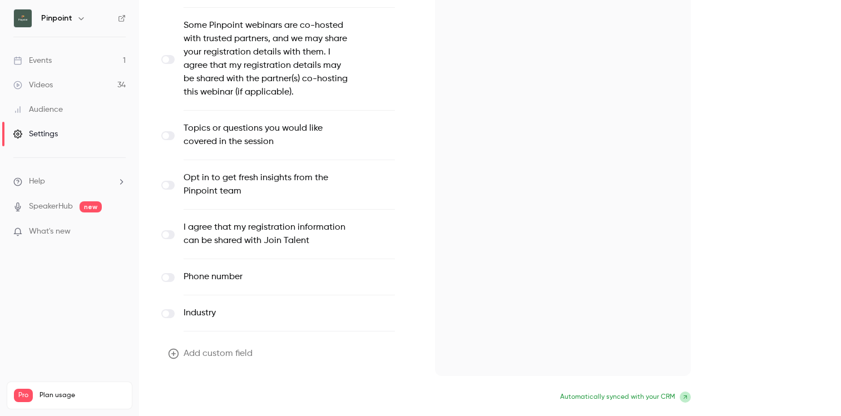
click at [200, 395] on button "Update form" at bounding box center [198, 398] width 75 height 22
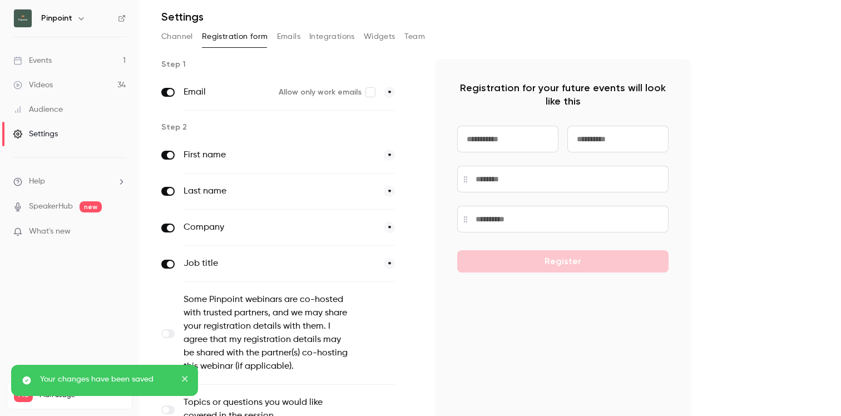
scroll to position [26, 0]
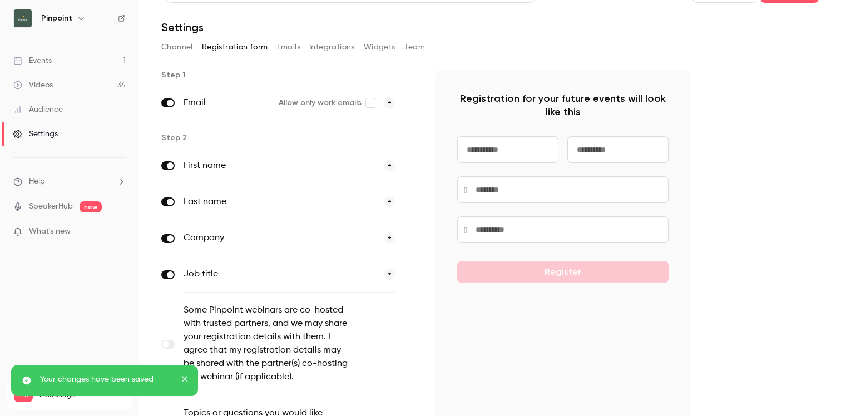
click at [51, 66] on div "Events" at bounding box center [32, 60] width 38 height 11
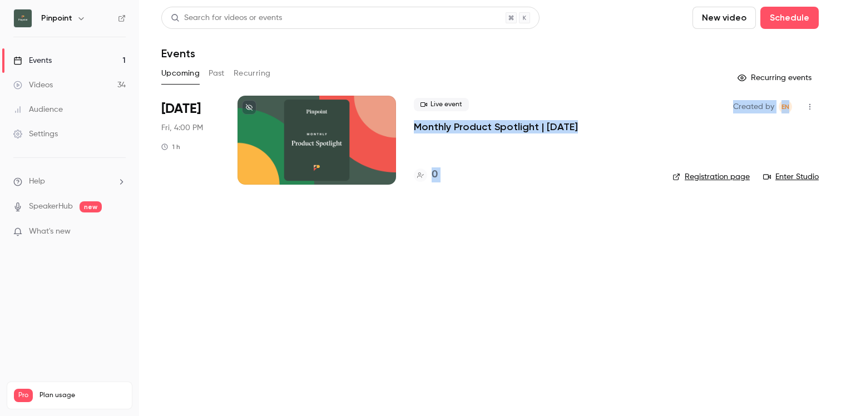
drag, startPoint x: 410, startPoint y: 127, endPoint x: 671, endPoint y: 127, distance: 261.0
click at [671, 127] on li "[DATE] Fri, 4:00 PM 1 h Live event Monthly Product Spotlight | [DATE] 0 Created…" at bounding box center [490, 147] width 658 height 102
copy li "Monthly Product Spotlight | [DATE] 0 Created by EN"
click at [51, 111] on div "Audience" at bounding box center [38, 109] width 50 height 11
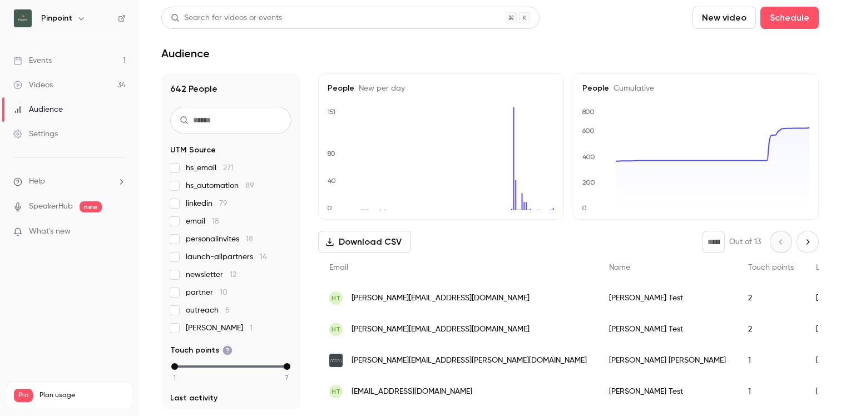
click at [55, 86] on link "Videos 34" at bounding box center [69, 85] width 139 height 24
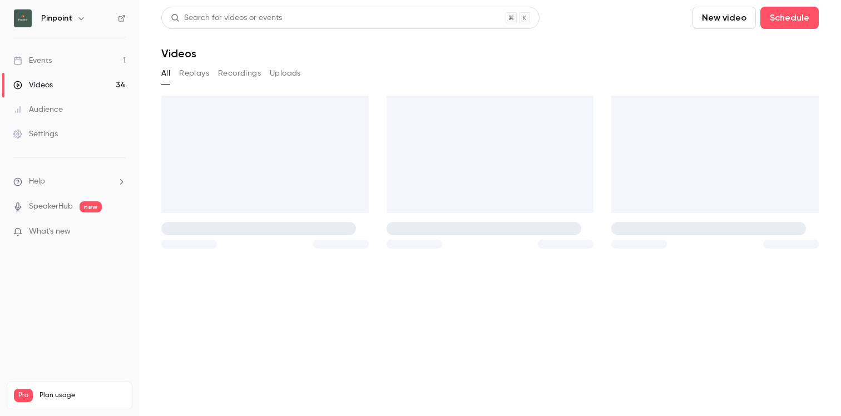
click at [55, 62] on link "Events 1" at bounding box center [69, 60] width 139 height 24
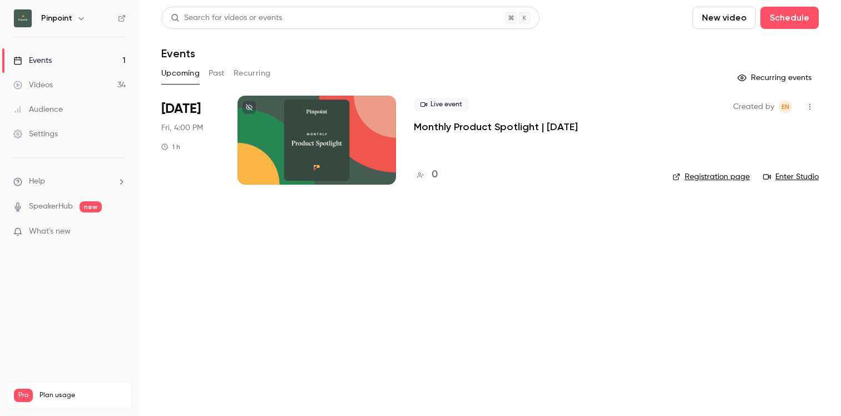
click at [48, 129] on div "Settings" at bounding box center [35, 134] width 45 height 11
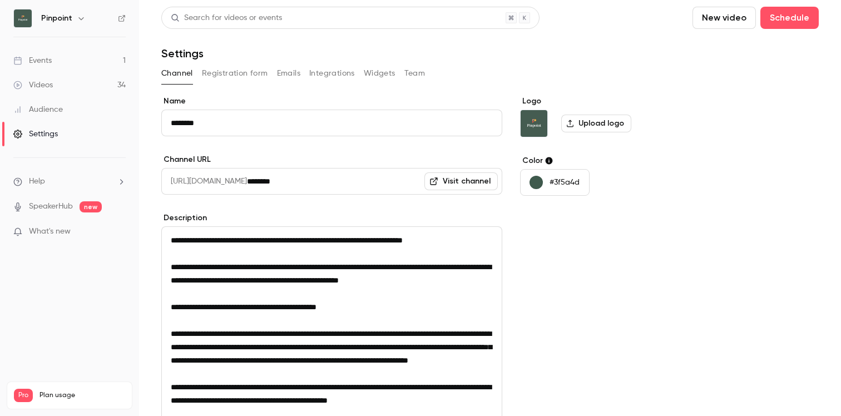
click at [243, 77] on button "Registration form" at bounding box center [235, 74] width 66 height 18
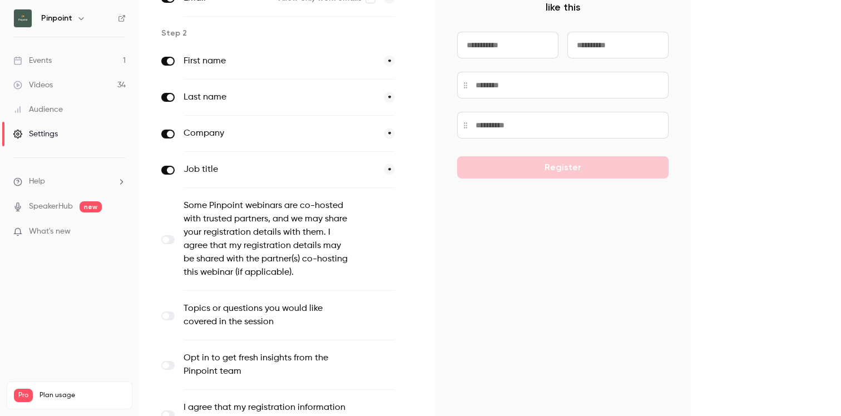
scroll to position [130, 0]
